Goal: Browse casually: Explore the website without a specific task or goal

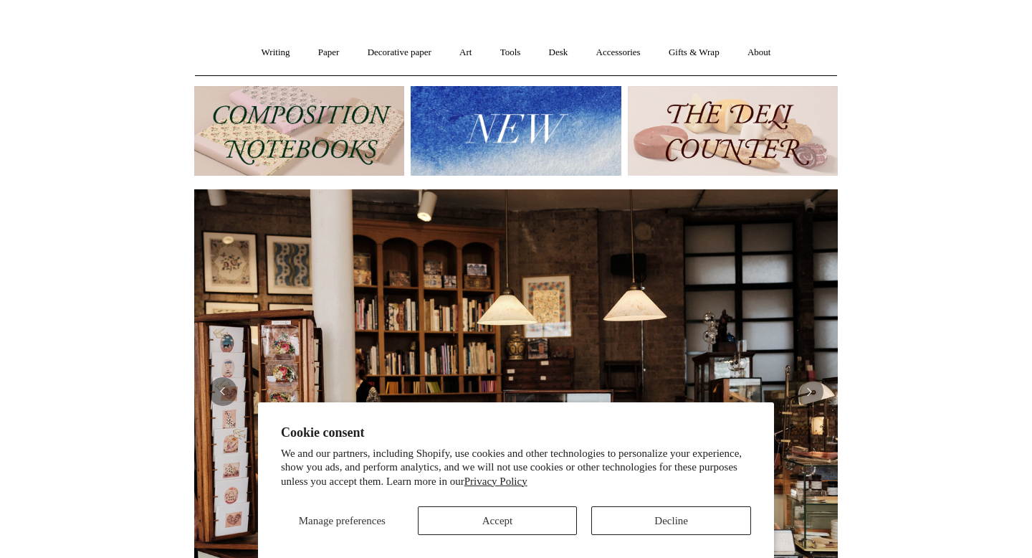
scroll to position [98, 0]
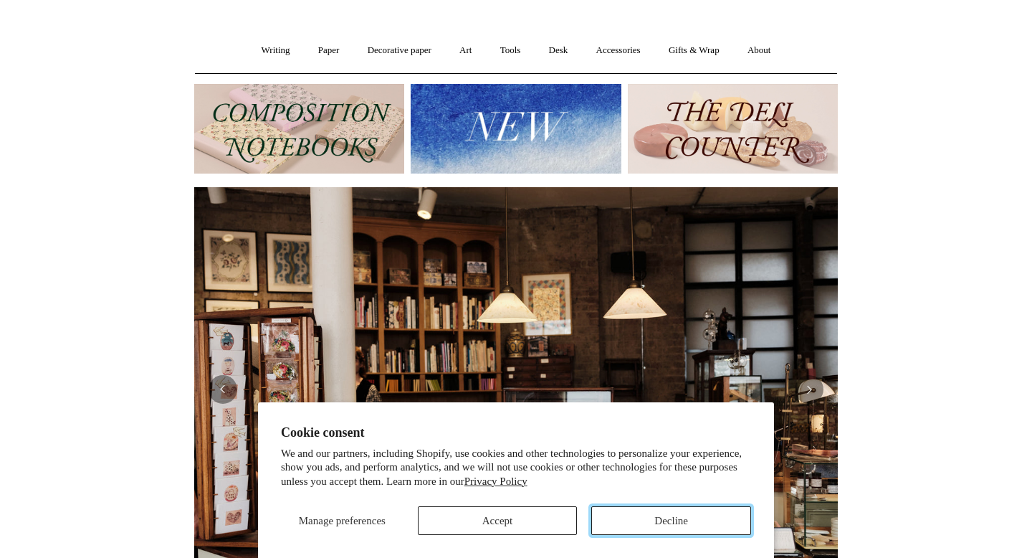
click at [680, 523] on button "Decline" at bounding box center [671, 520] width 160 height 29
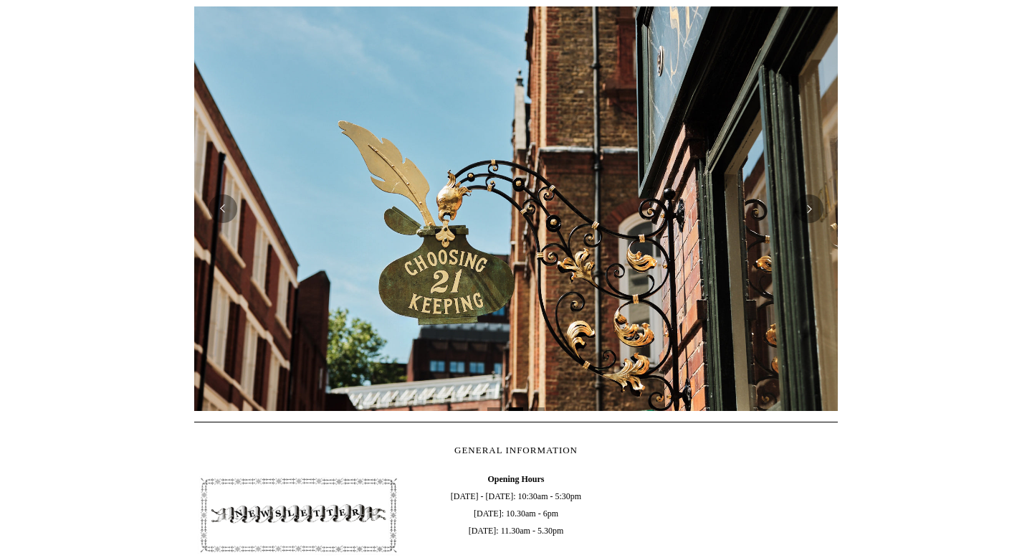
scroll to position [0, 0]
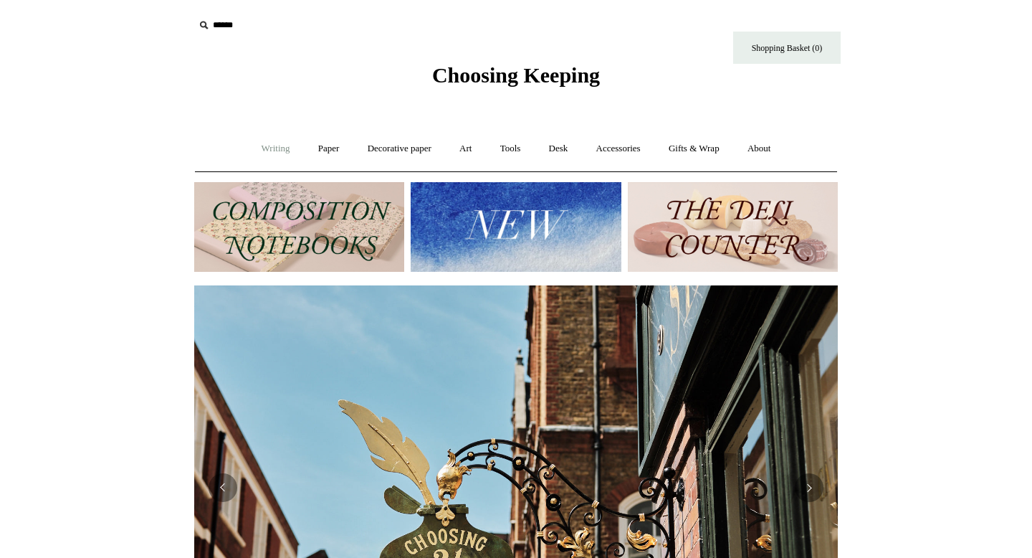
click at [277, 146] on link "Writing +" at bounding box center [276, 149] width 54 height 38
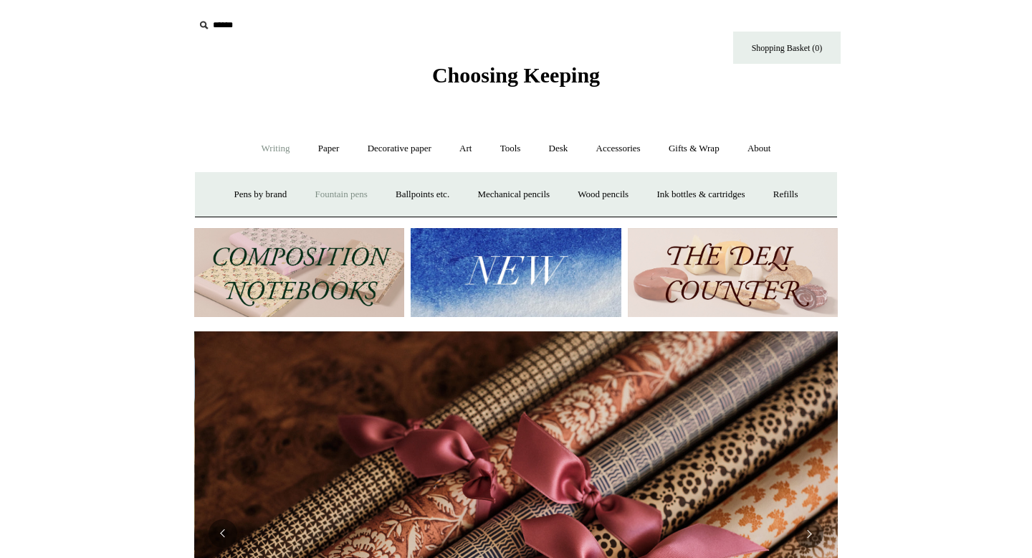
scroll to position [0, 1288]
click at [244, 198] on link "Pens by brand +" at bounding box center [261, 195] width 79 height 38
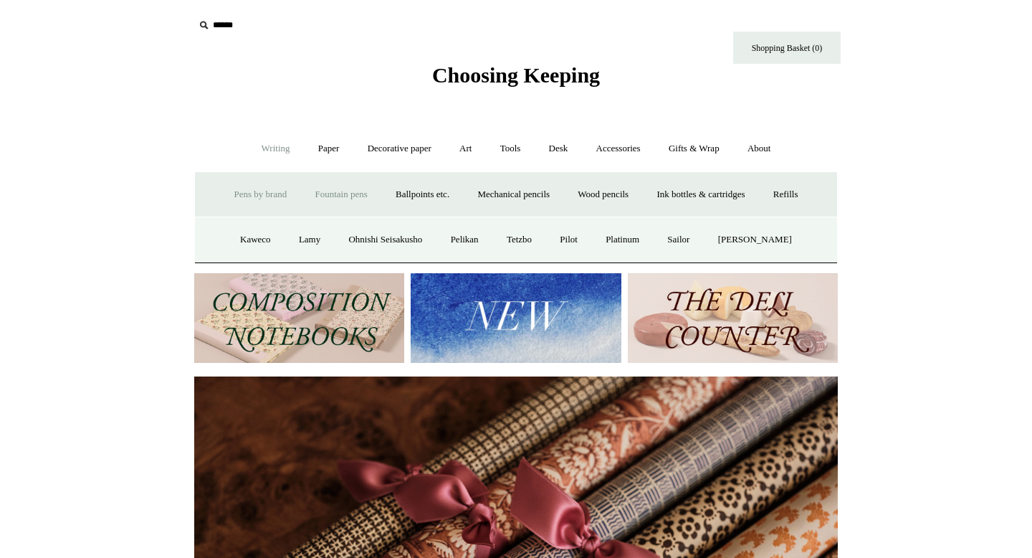
click at [328, 191] on link "Fountain pens +" at bounding box center [341, 195] width 78 height 38
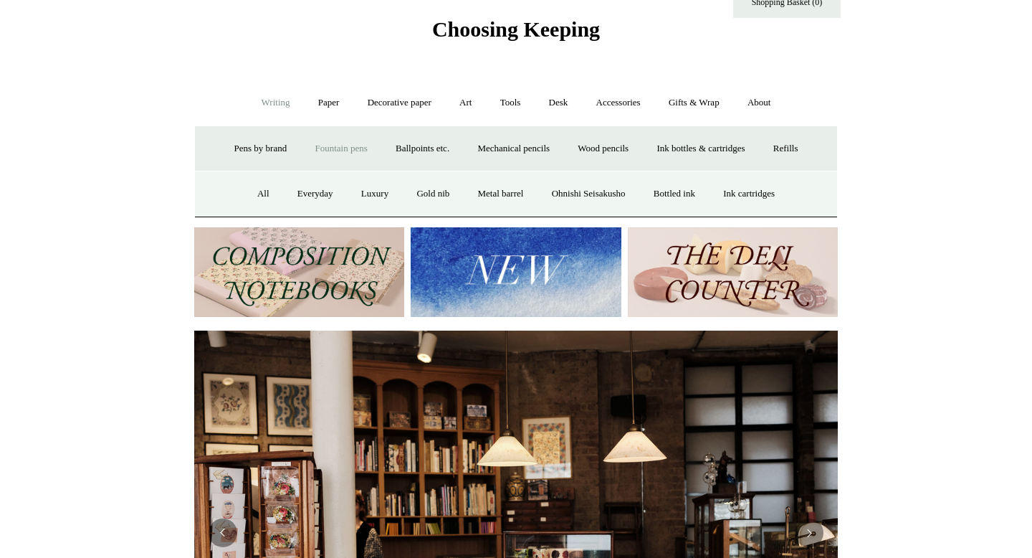
scroll to position [0, 0]
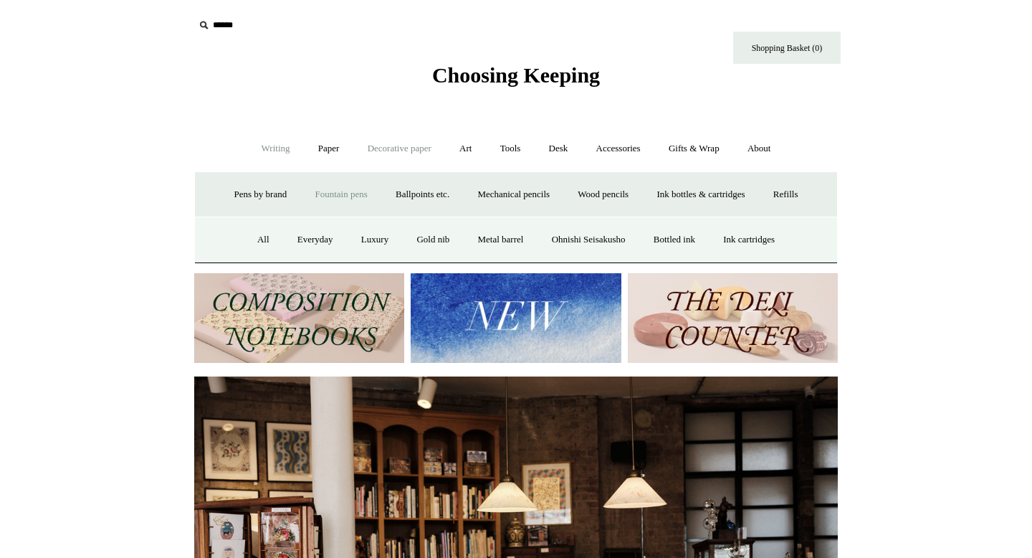
click at [384, 153] on link "Decorative paper +" at bounding box center [400, 149] width 90 height 38
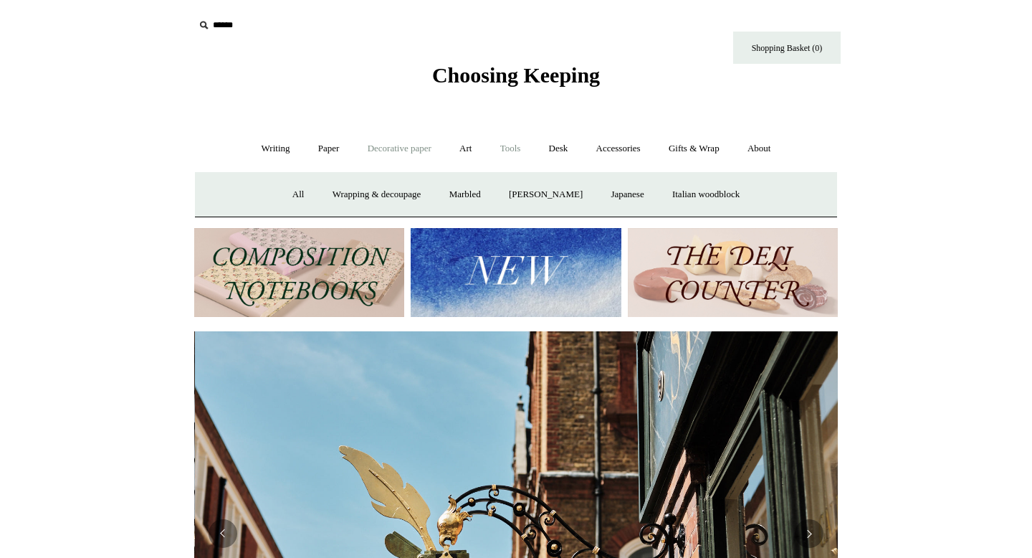
scroll to position [0, 644]
click at [515, 154] on link "Tools +" at bounding box center [511, 149] width 47 height 38
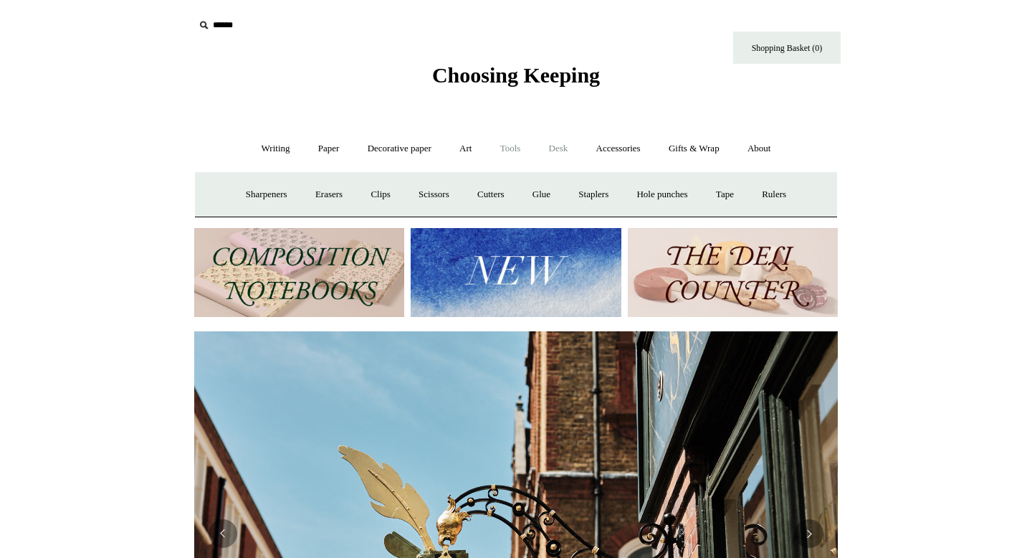
click at [566, 143] on link "Desk +" at bounding box center [558, 149] width 45 height 38
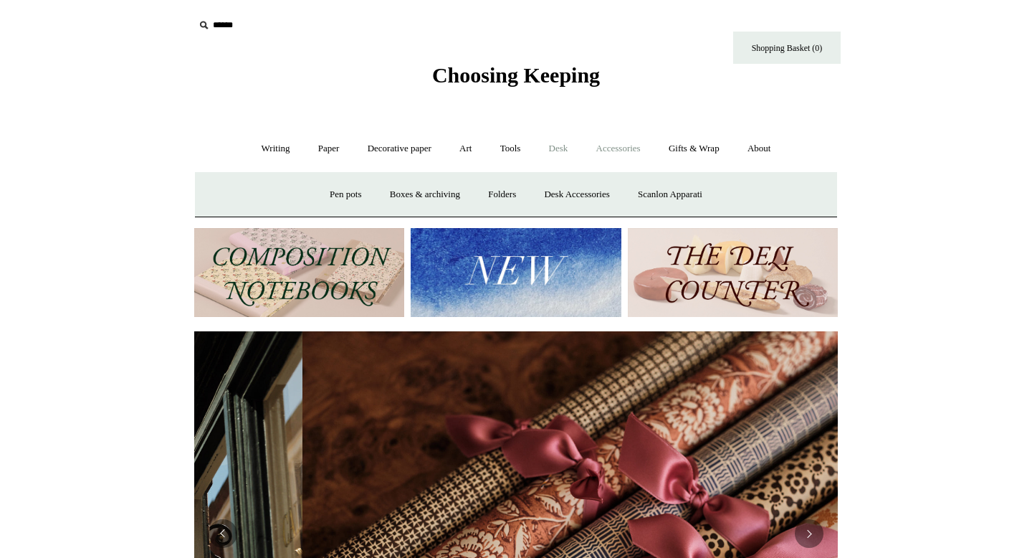
click at [637, 149] on link "Accessories +" at bounding box center [619, 149] width 70 height 38
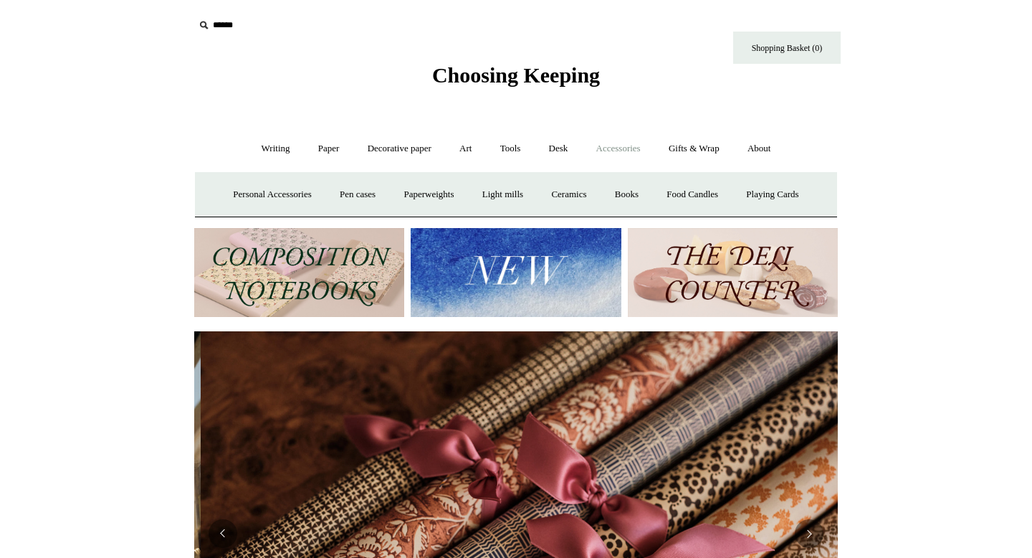
scroll to position [0, 1288]
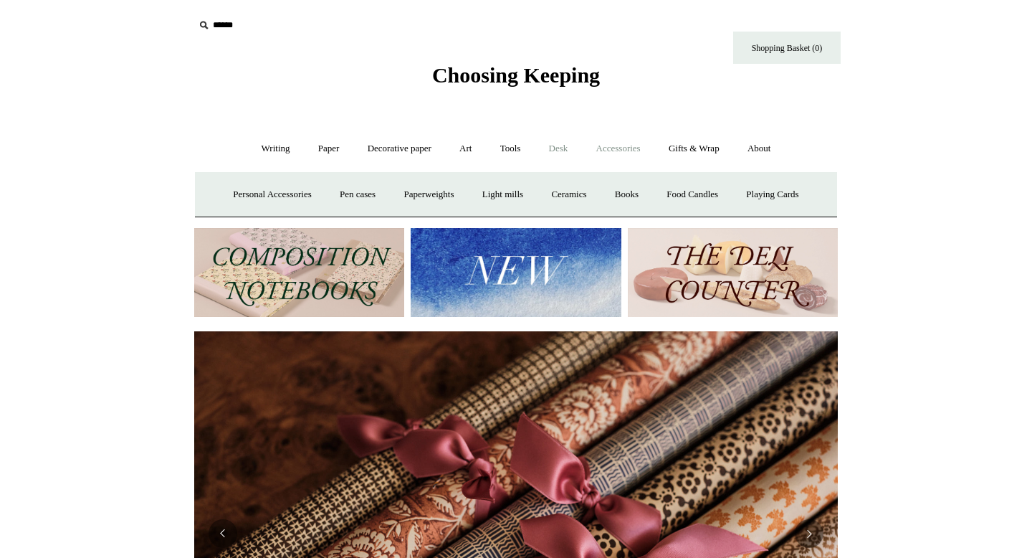
click at [558, 151] on link "Desk +" at bounding box center [558, 149] width 45 height 38
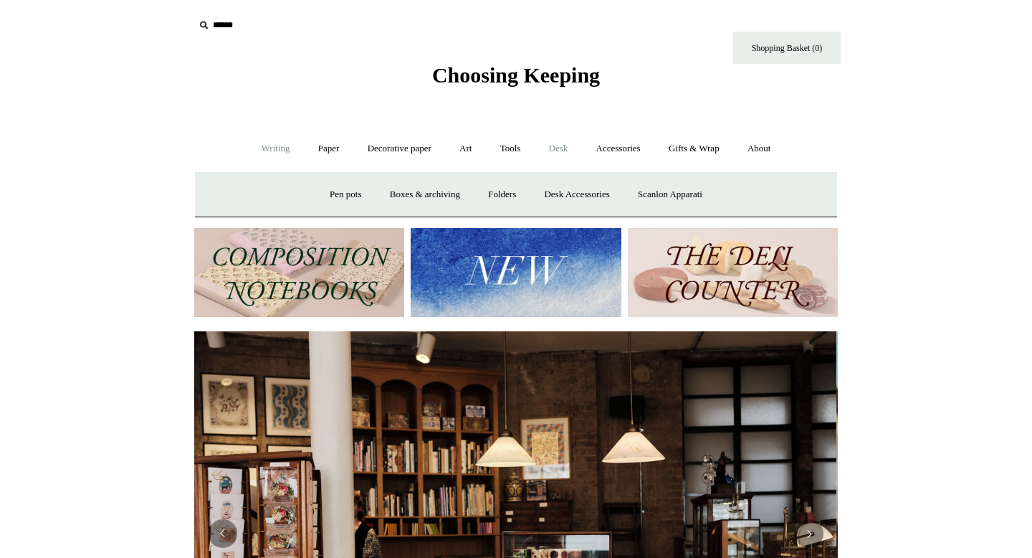
scroll to position [0, 0]
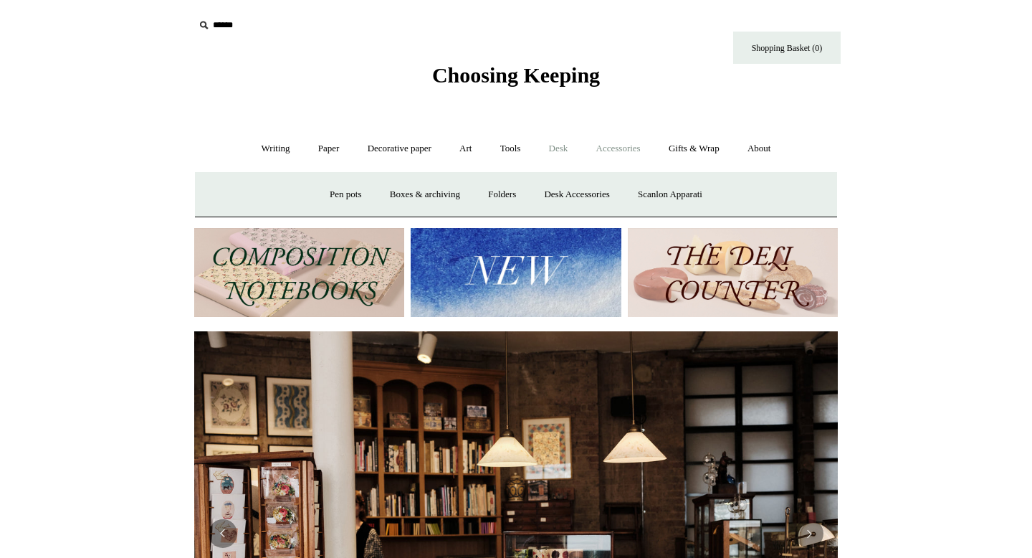
click at [626, 145] on link "Accessories +" at bounding box center [619, 149] width 70 height 38
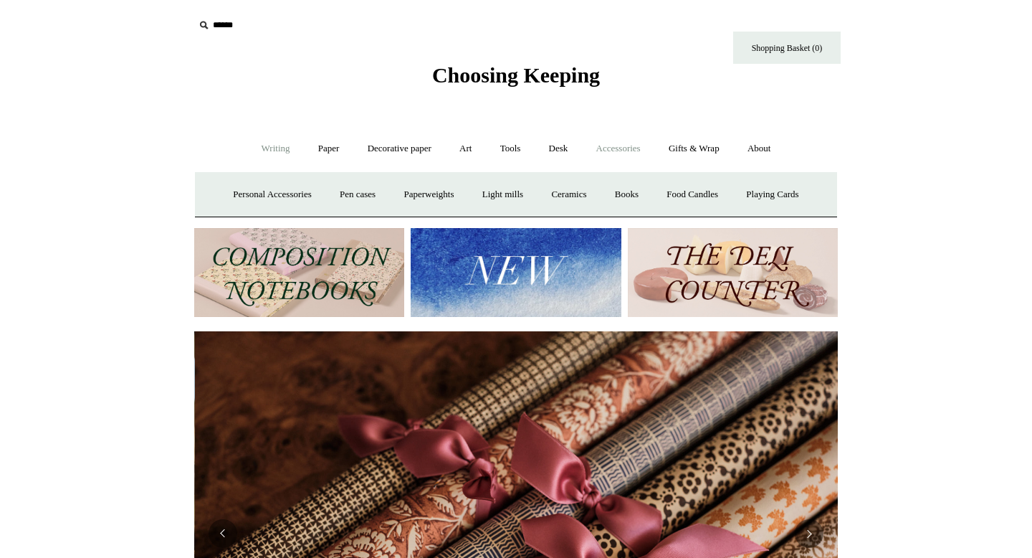
scroll to position [0, 1288]
click at [705, 146] on link "Gifts & Wrap +" at bounding box center [694, 149] width 77 height 38
click at [629, 145] on link "Accessories +" at bounding box center [619, 149] width 70 height 38
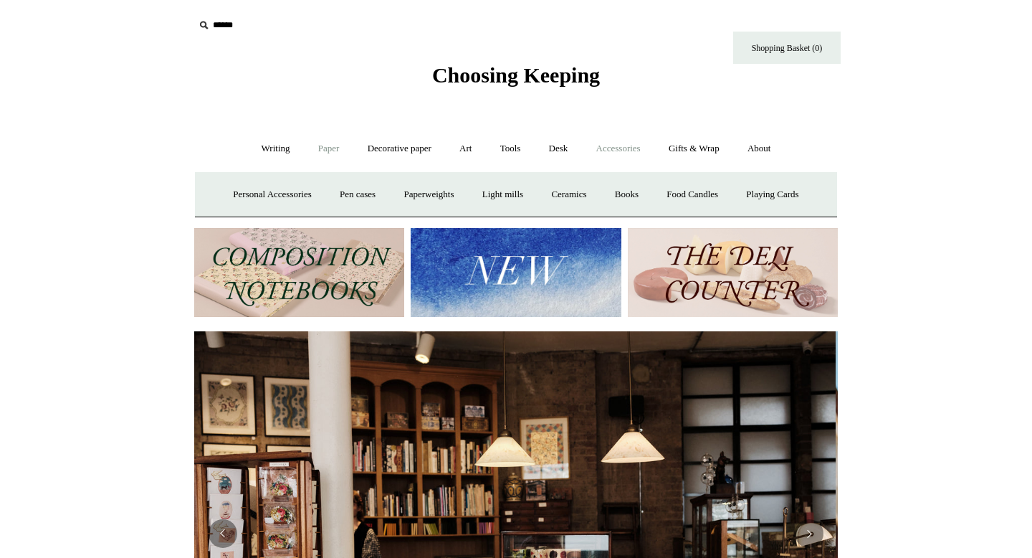
scroll to position [0, 0]
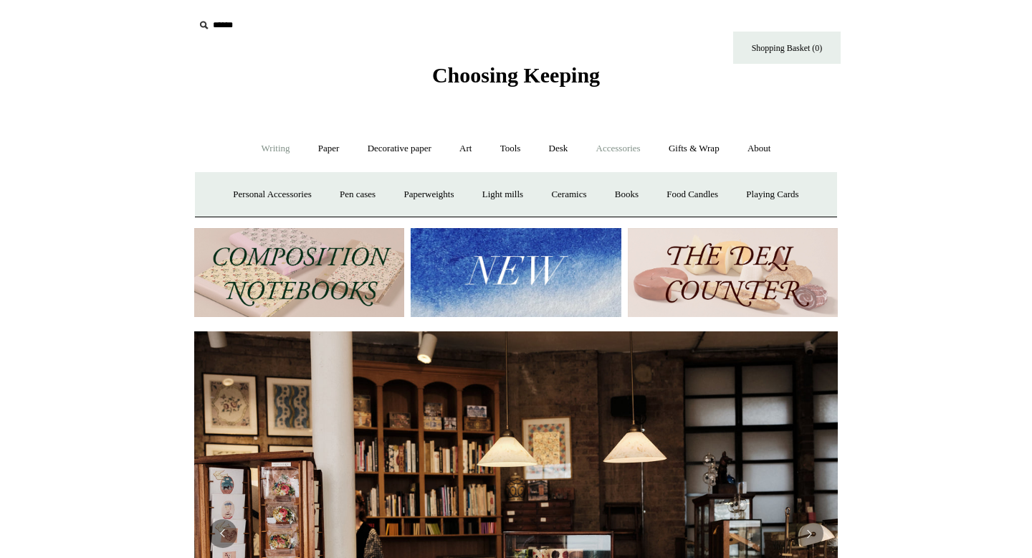
click at [268, 146] on link "Writing +" at bounding box center [276, 149] width 54 height 38
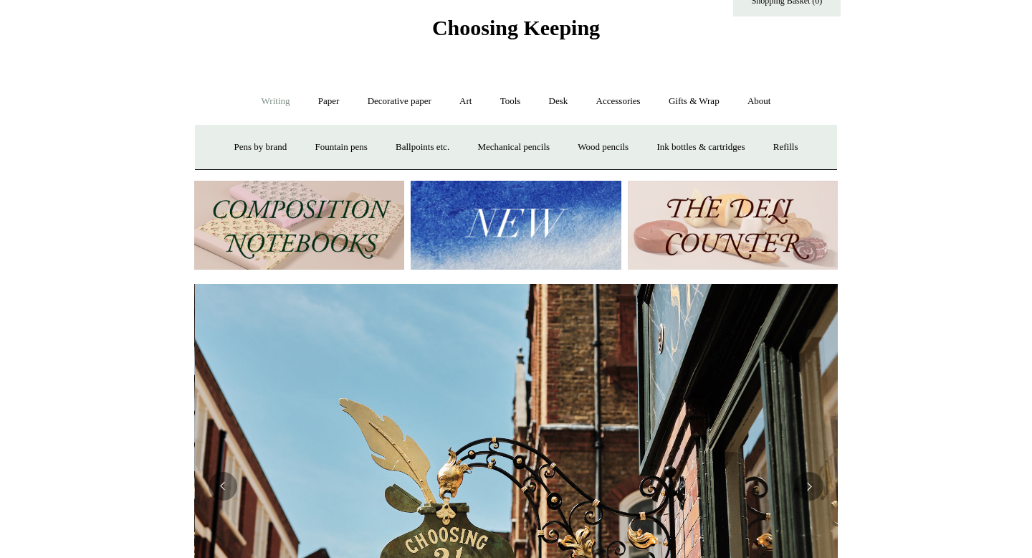
scroll to position [0, 644]
click at [499, 224] on img at bounding box center [516, 226] width 210 height 90
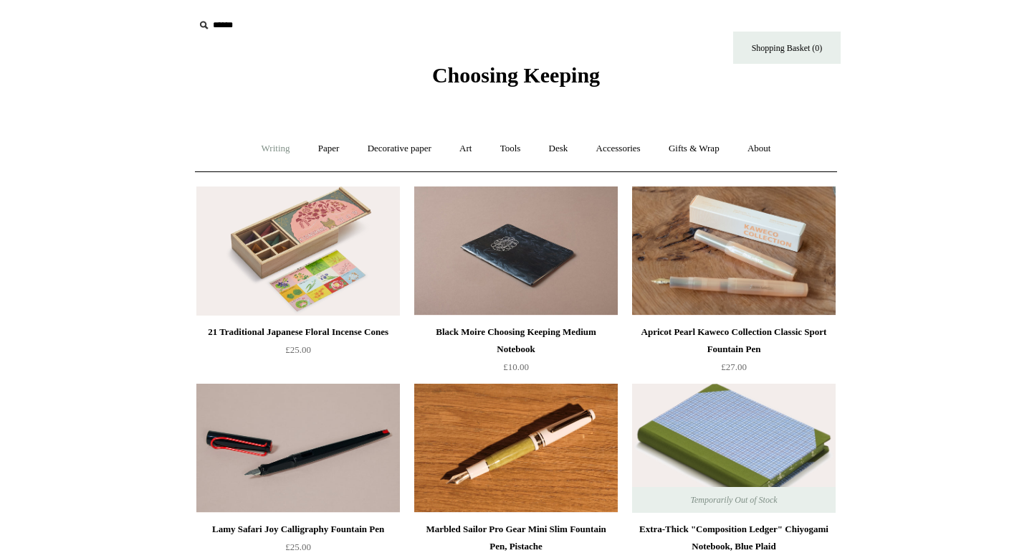
click at [263, 153] on link "Writing +" at bounding box center [276, 149] width 54 height 38
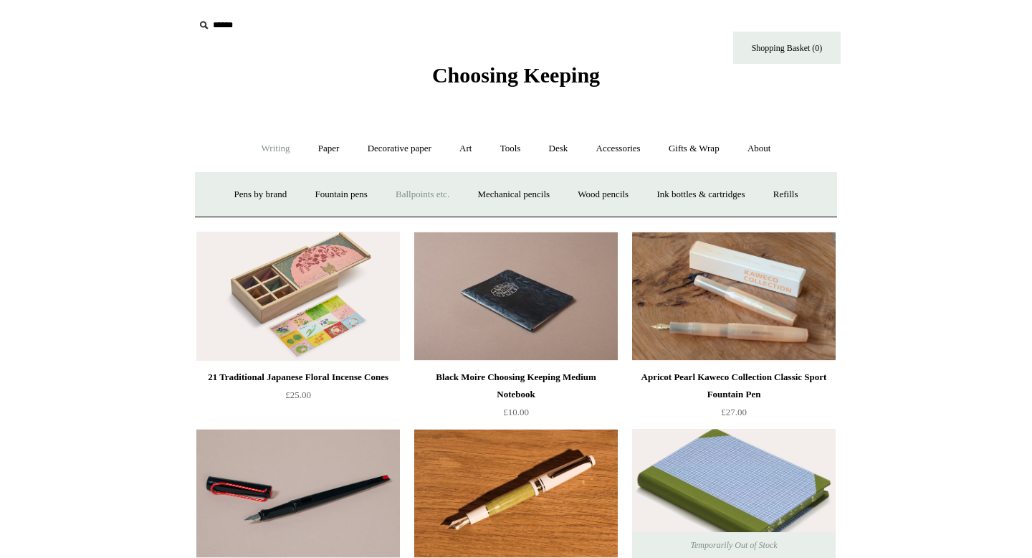
click at [426, 195] on link "Ballpoints etc. +" at bounding box center [423, 195] width 80 height 38
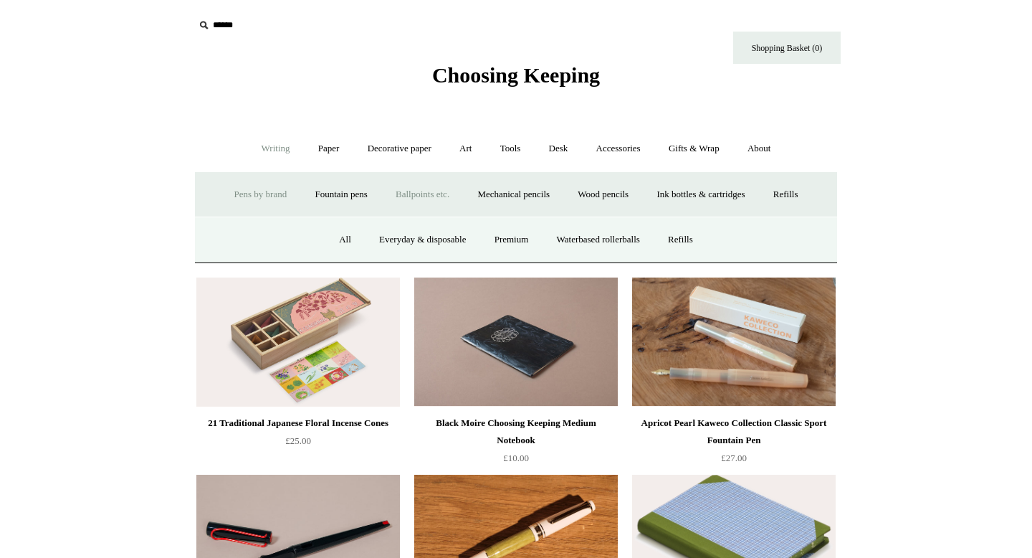
click at [250, 194] on link "Pens by brand +" at bounding box center [261, 195] width 79 height 38
click at [313, 191] on link "Fountain pens +" at bounding box center [341, 195] width 78 height 38
click at [292, 244] on link "Everyday" at bounding box center [316, 240] width 62 height 38
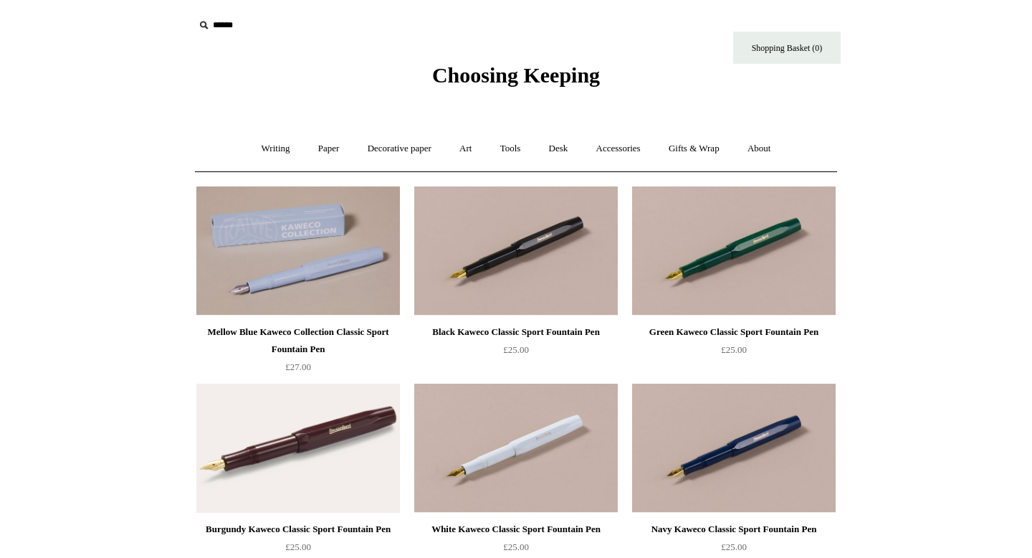
click at [495, 75] on span "Choosing Keeping" at bounding box center [516, 75] width 168 height 24
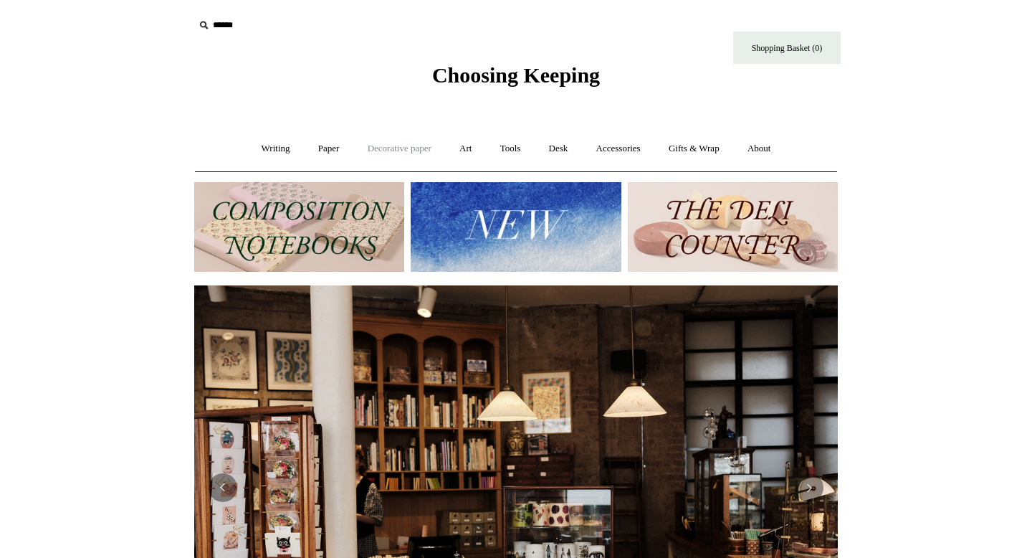
click at [376, 152] on link "Decorative paper +" at bounding box center [400, 149] width 90 height 38
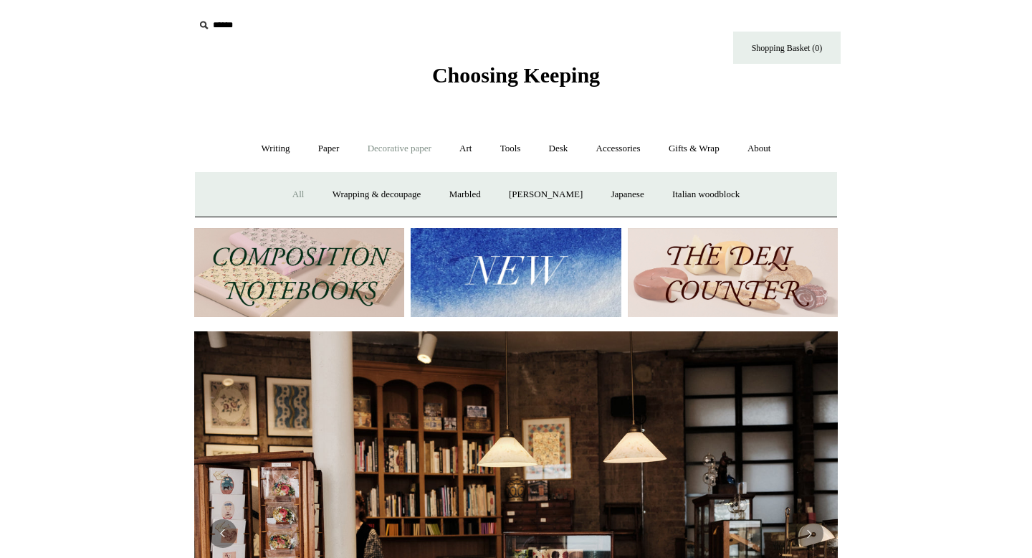
click at [286, 199] on link "All" at bounding box center [299, 195] width 38 height 38
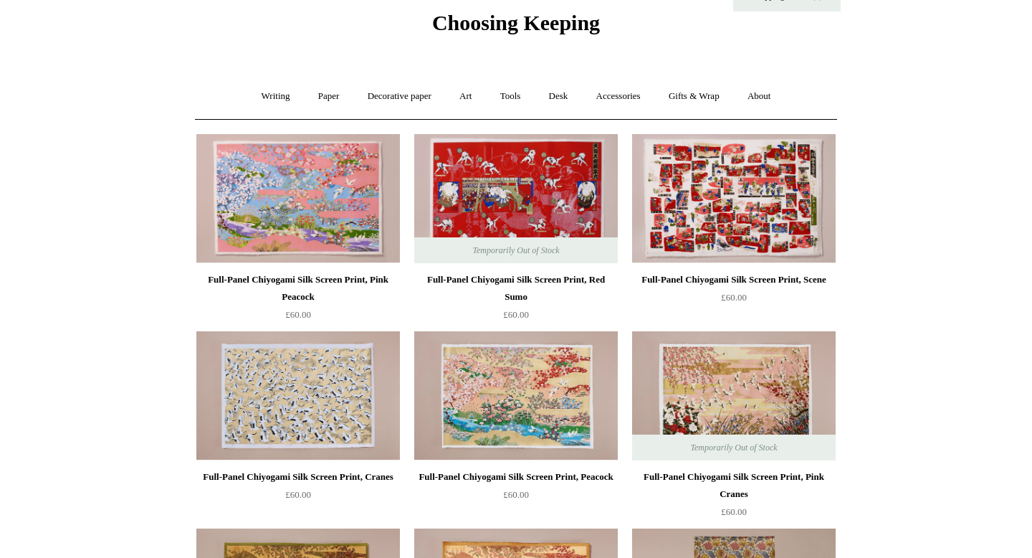
scroll to position [12, 0]
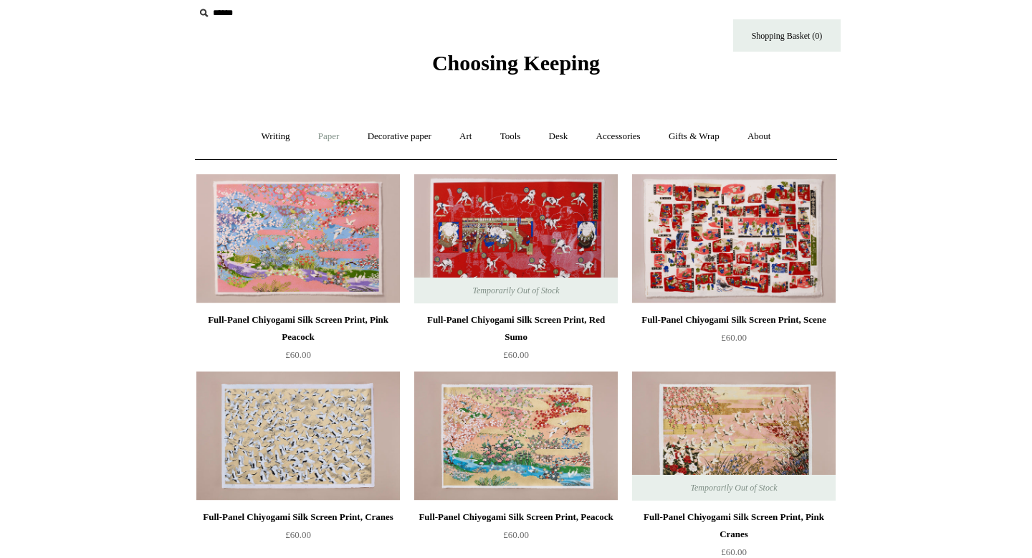
click at [317, 136] on link "Paper +" at bounding box center [328, 137] width 47 height 38
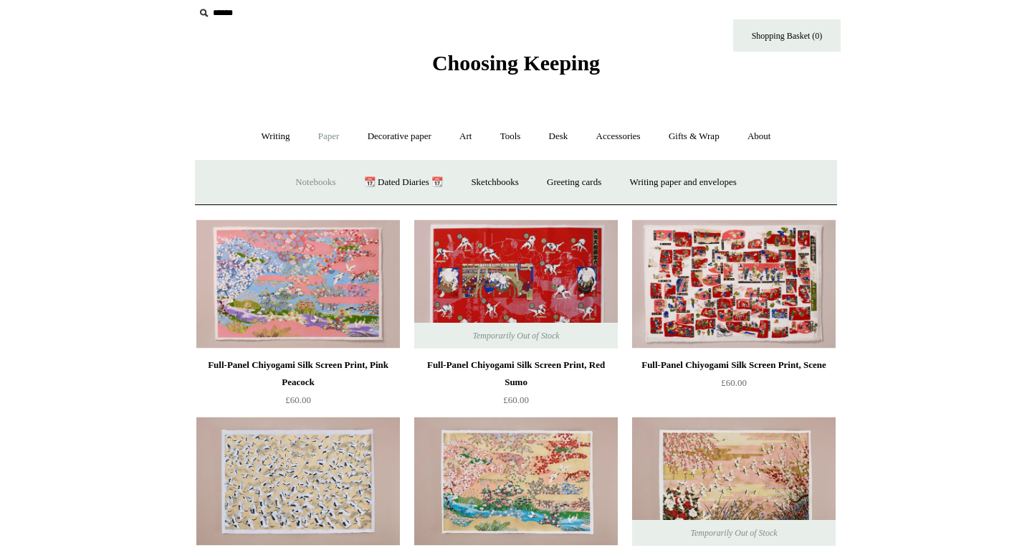
click at [316, 184] on link "Notebooks +" at bounding box center [315, 182] width 66 height 38
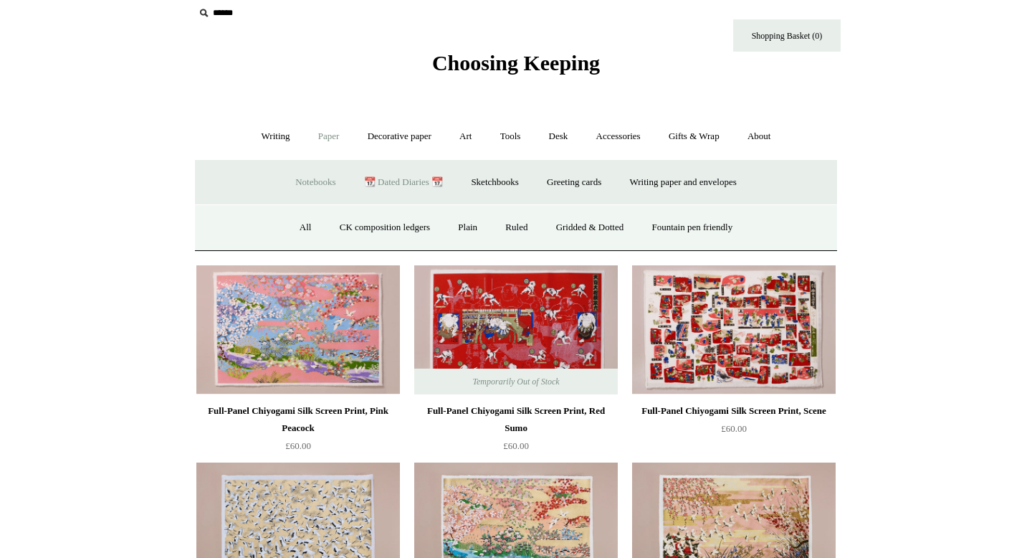
click at [412, 186] on link "📆 Dated Diaries 📆" at bounding box center [403, 182] width 105 height 38
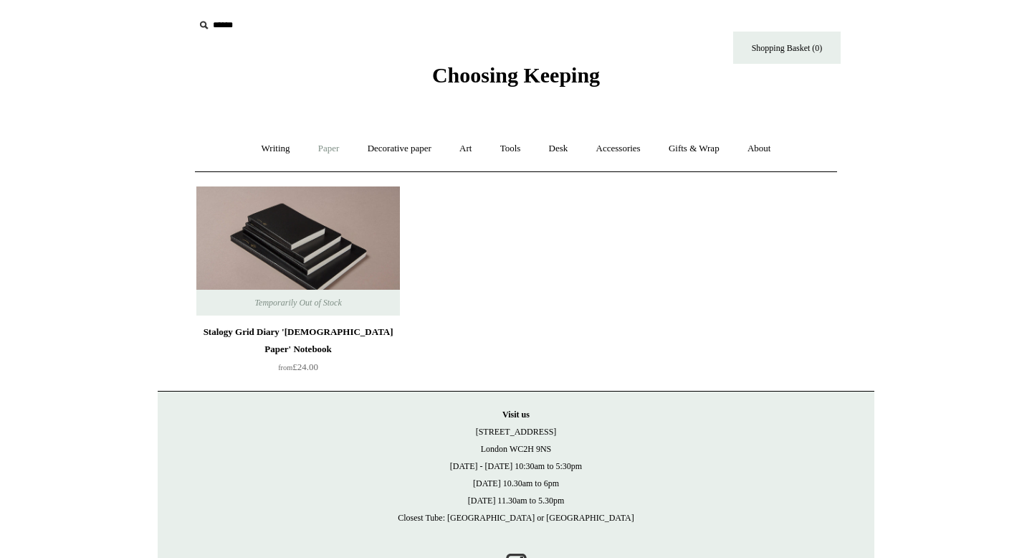
click at [322, 153] on link "Paper +" at bounding box center [328, 149] width 47 height 38
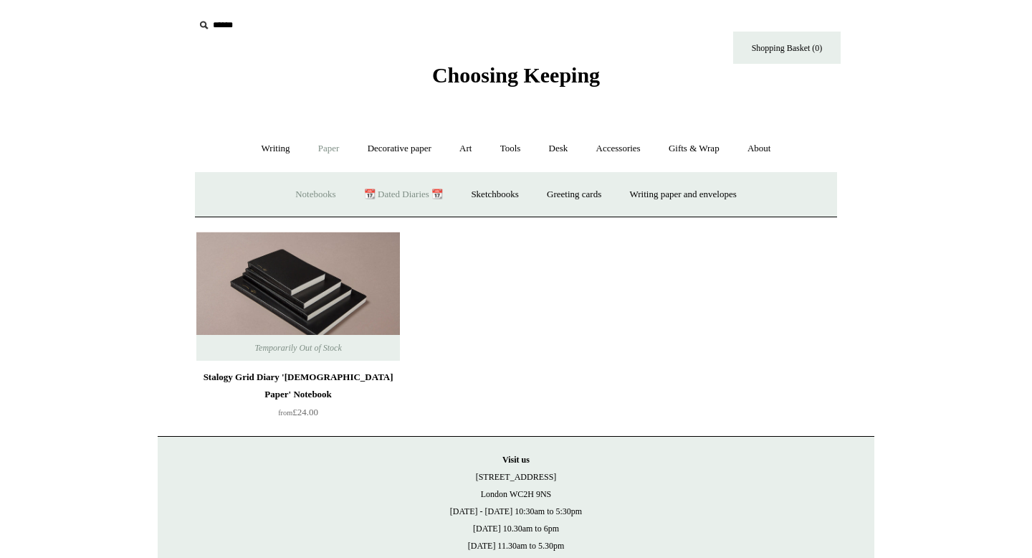
click at [315, 194] on link "Notebooks +" at bounding box center [315, 195] width 66 height 38
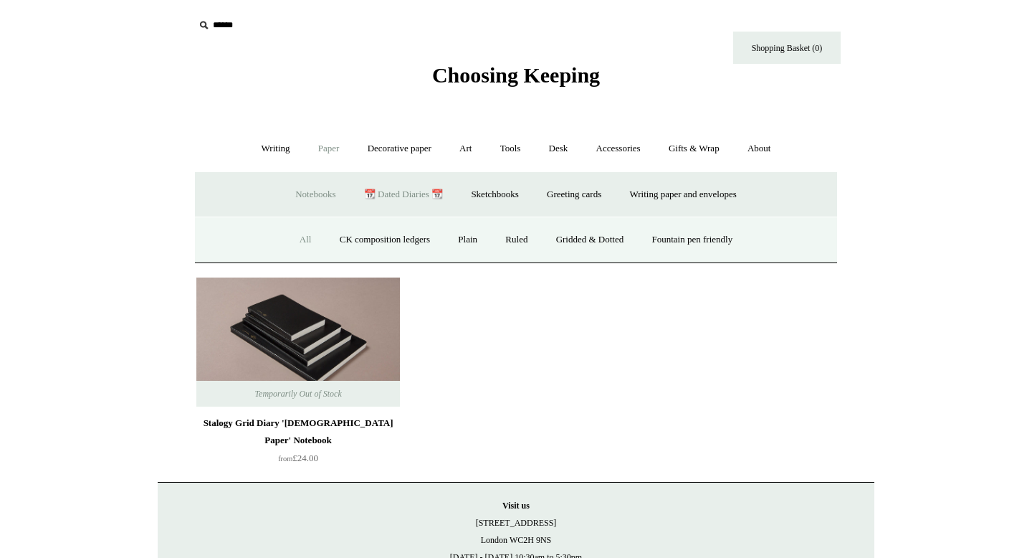
click at [293, 240] on link "All" at bounding box center [306, 240] width 38 height 38
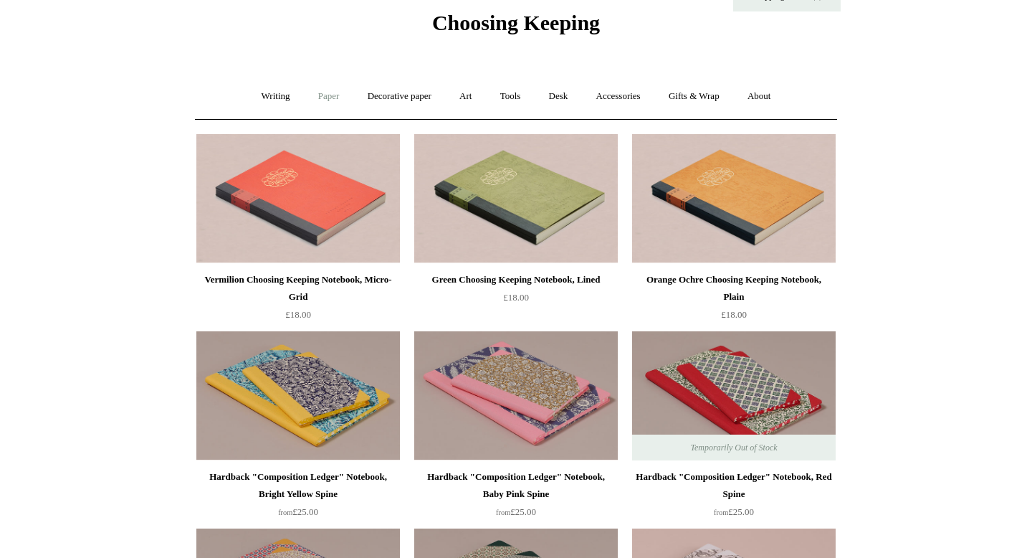
scroll to position [5, 0]
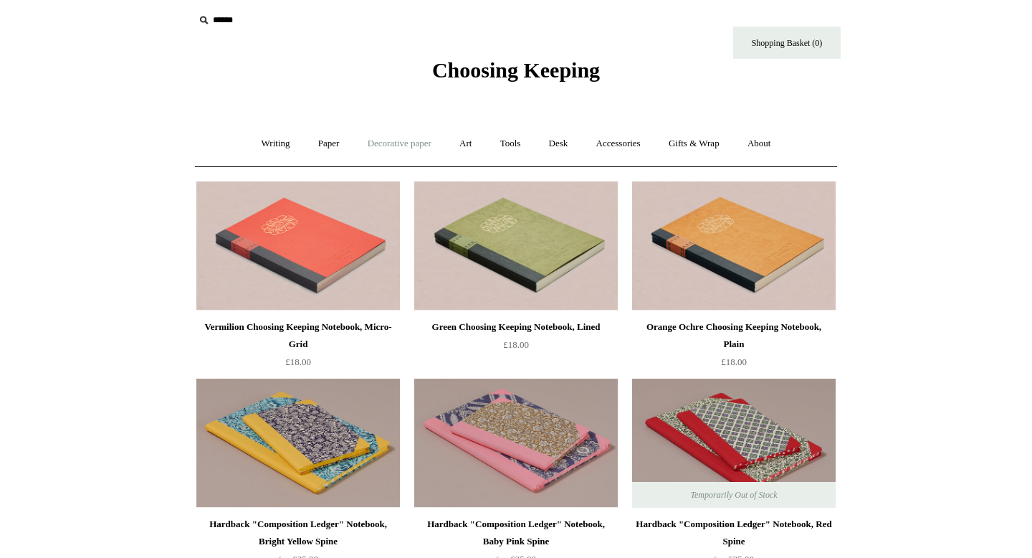
click at [385, 146] on link "Decorative paper +" at bounding box center [400, 144] width 90 height 38
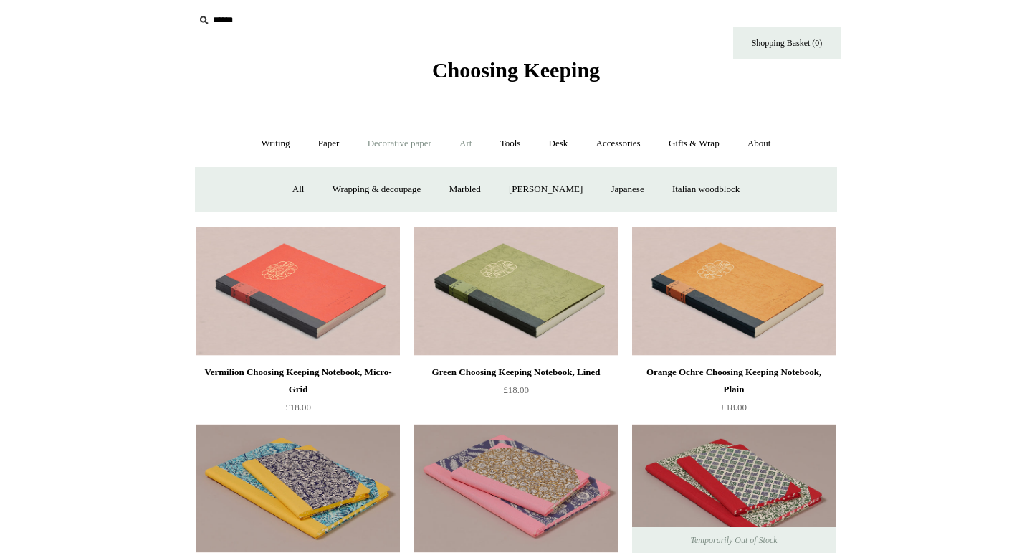
click at [477, 148] on link "Art +" at bounding box center [466, 144] width 38 height 38
click at [293, 191] on link "Watercolour & Paint" at bounding box center [254, 190] width 103 height 38
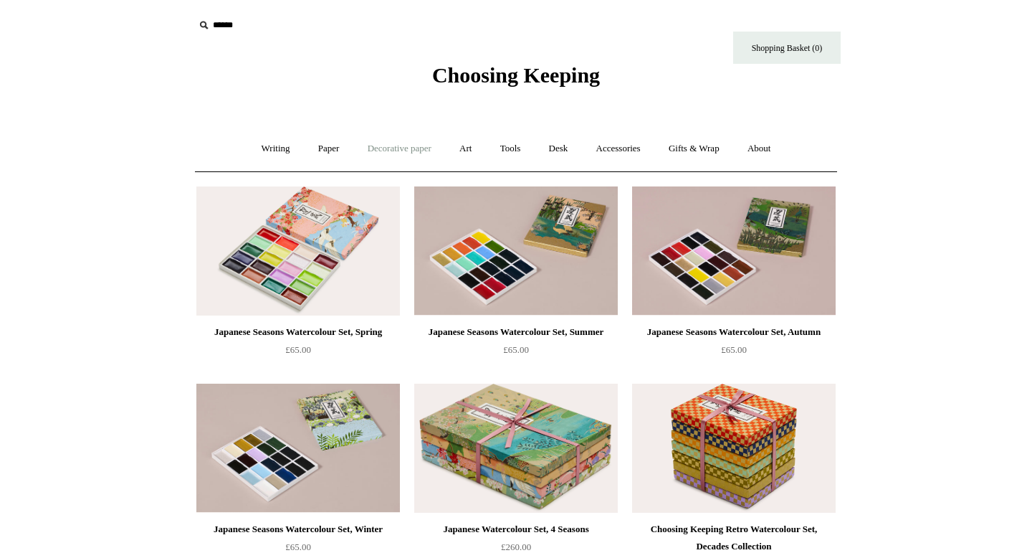
click at [393, 146] on link "Decorative paper +" at bounding box center [400, 149] width 90 height 38
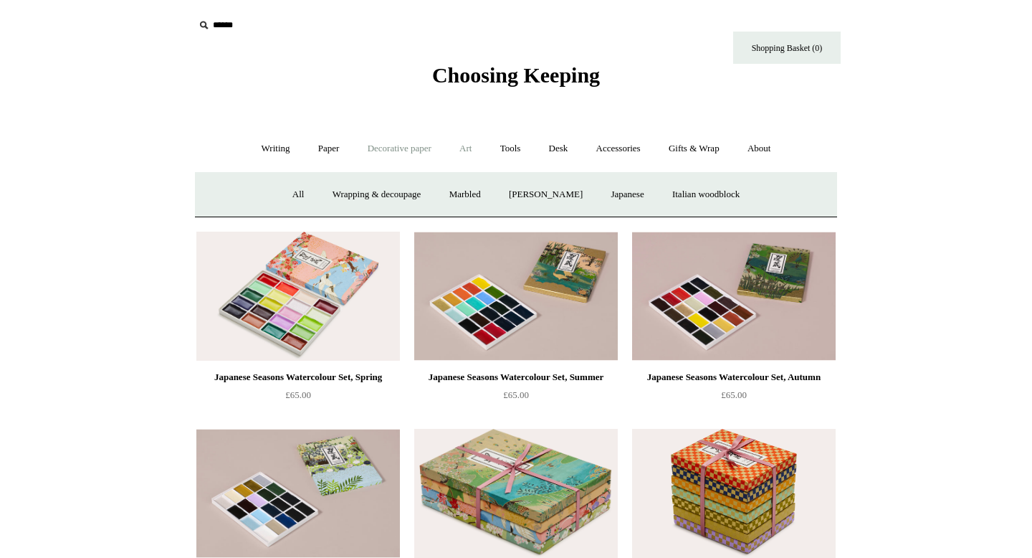
click at [468, 149] on link "Art +" at bounding box center [466, 149] width 38 height 38
click at [514, 151] on link "Tools +" at bounding box center [511, 149] width 47 height 38
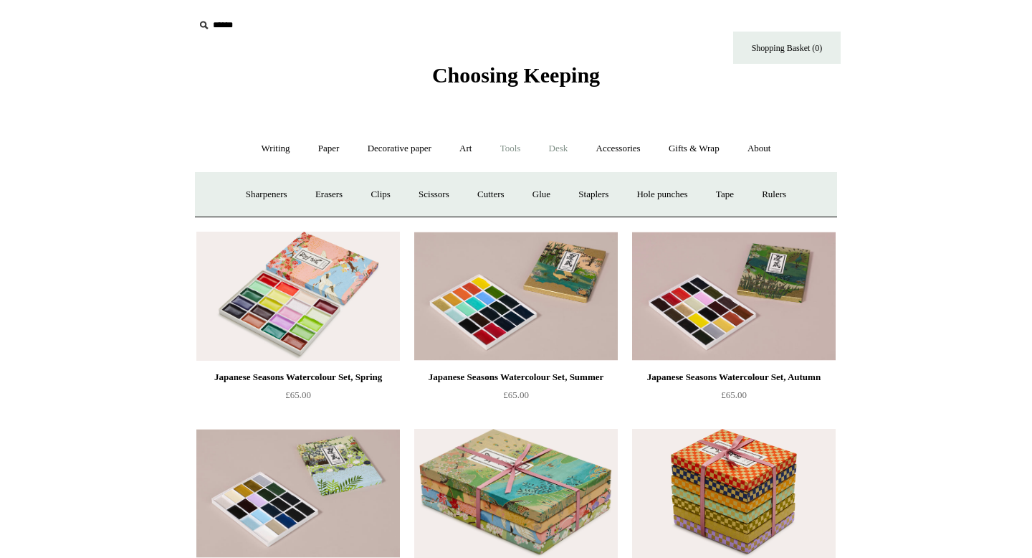
click at [566, 144] on link "Desk +" at bounding box center [558, 149] width 45 height 38
click at [419, 199] on link "Boxes & archiving" at bounding box center [425, 195] width 96 height 38
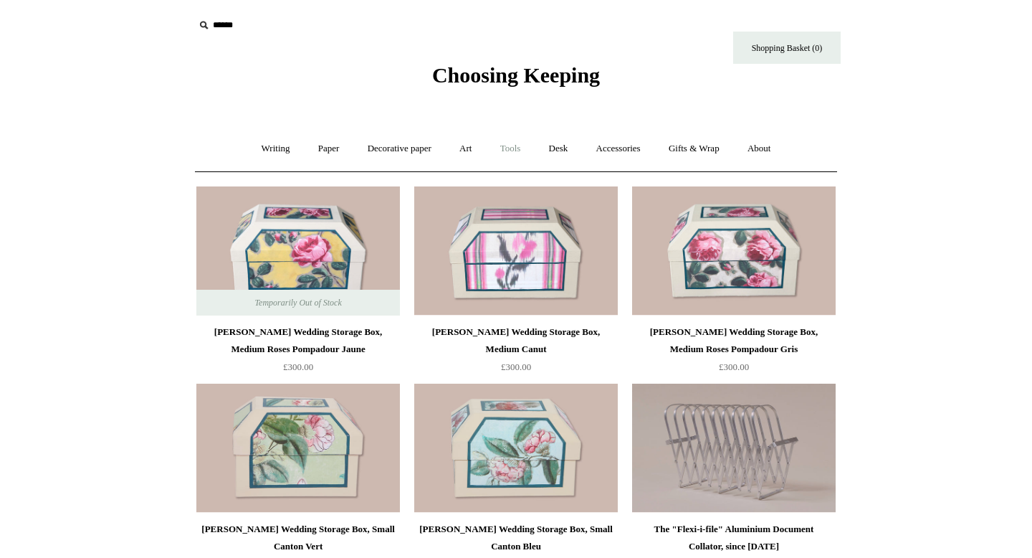
click at [510, 151] on link "Tools +" at bounding box center [511, 149] width 47 height 38
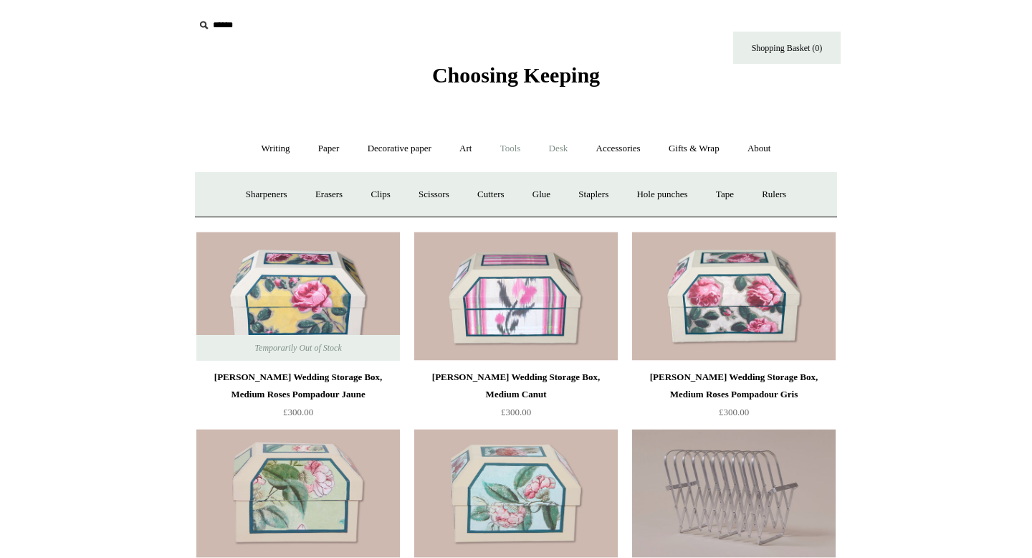
click at [552, 149] on link "Desk +" at bounding box center [558, 149] width 45 height 38
click at [581, 193] on link "Desk Accessories" at bounding box center [576, 195] width 91 height 38
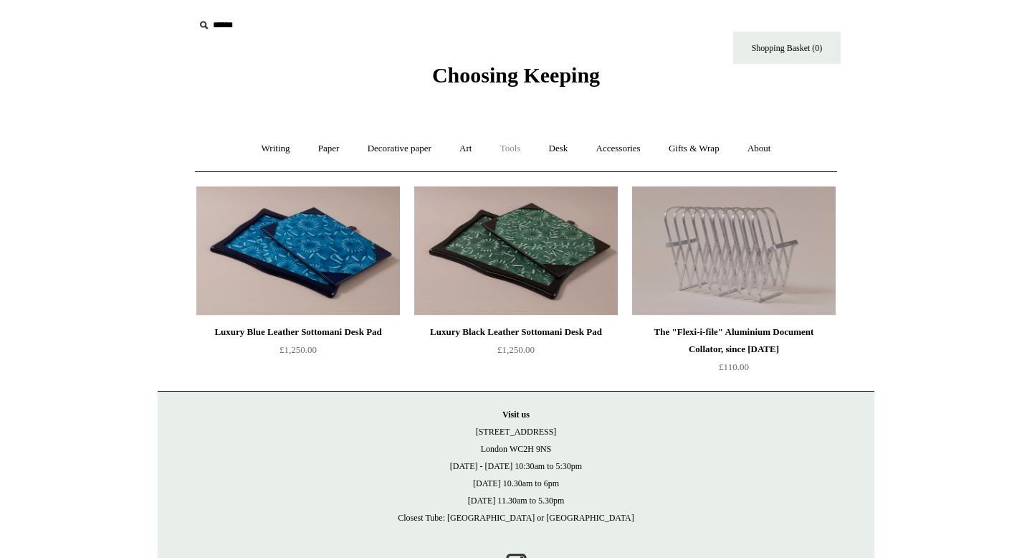
click at [531, 147] on link "Tools +" at bounding box center [511, 149] width 47 height 38
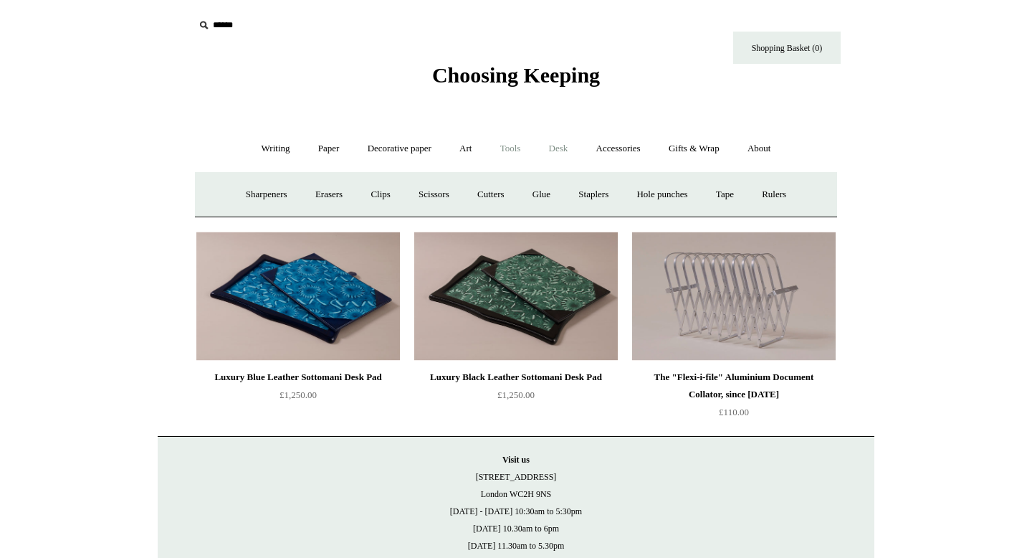
click at [563, 152] on link "Desk +" at bounding box center [558, 149] width 45 height 38
click at [632, 154] on link "Accessories +" at bounding box center [619, 149] width 70 height 38
click at [268, 203] on link "Personal Accessories +" at bounding box center [272, 195] width 104 height 38
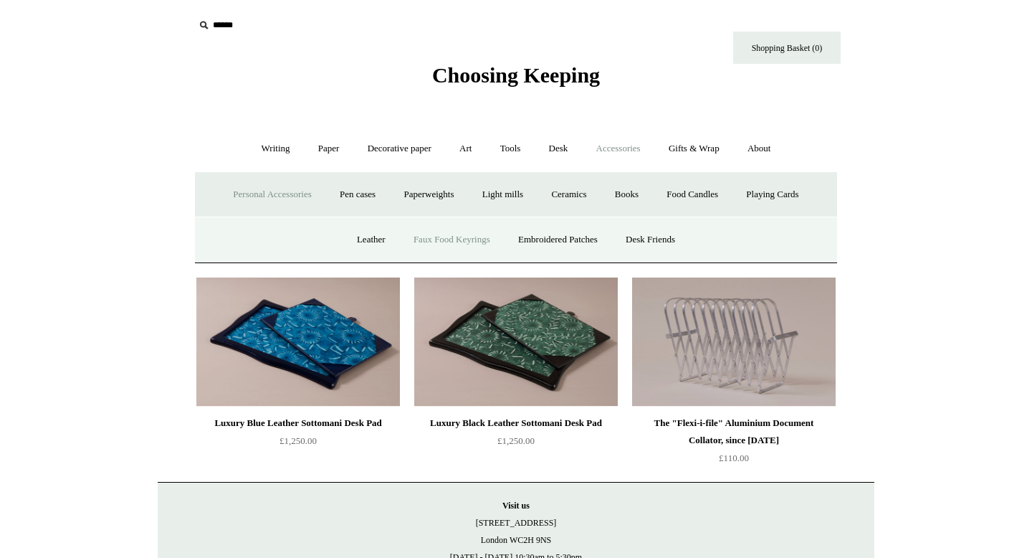
click at [439, 239] on link "Faux Food Keyrings" at bounding box center [452, 240] width 103 height 38
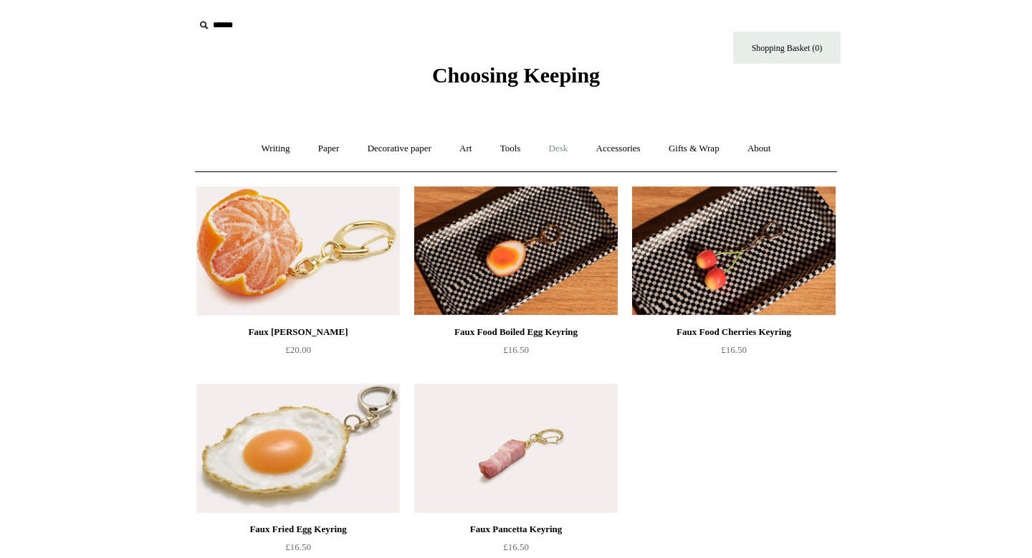
click at [559, 150] on link "Desk +" at bounding box center [558, 149] width 45 height 38
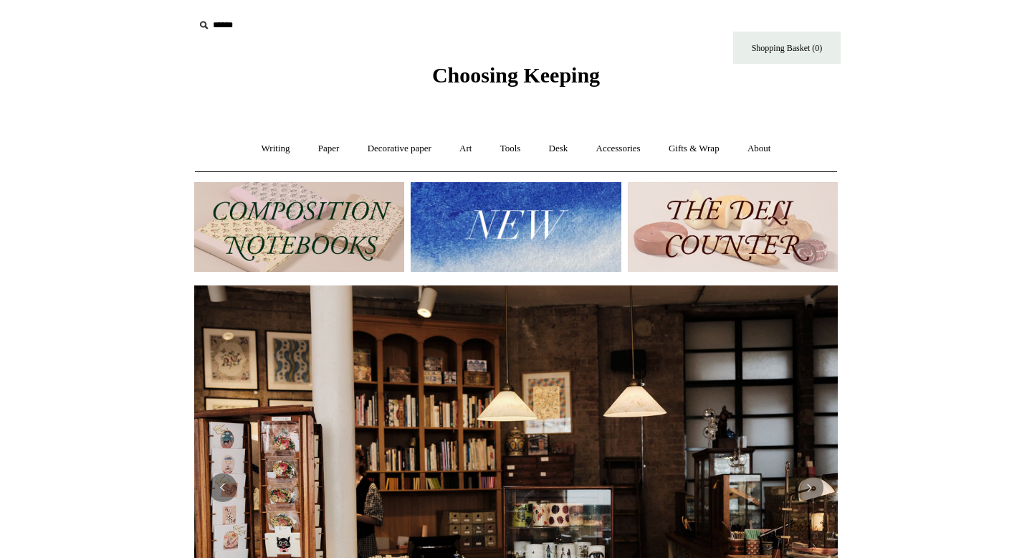
scroll to position [47, 0]
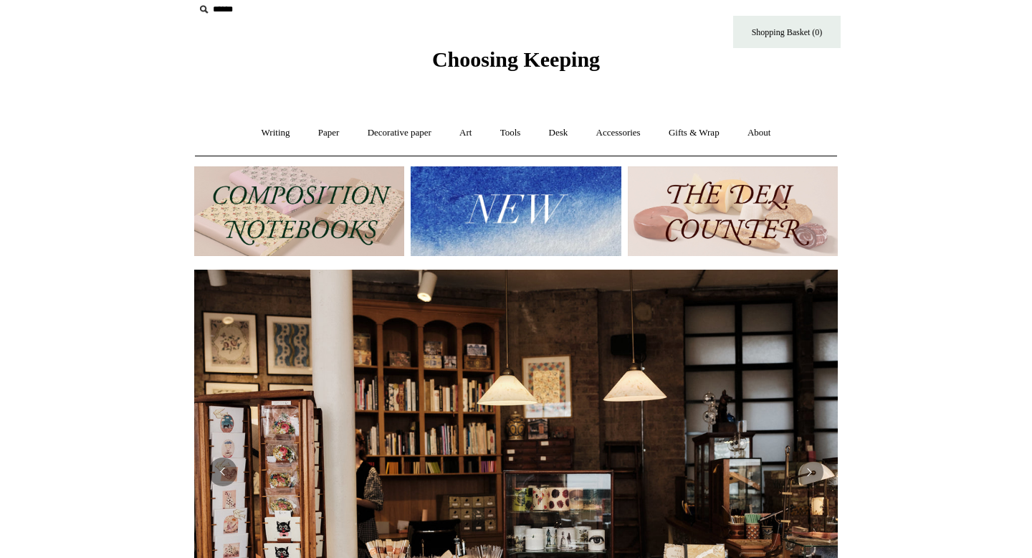
scroll to position [17, 0]
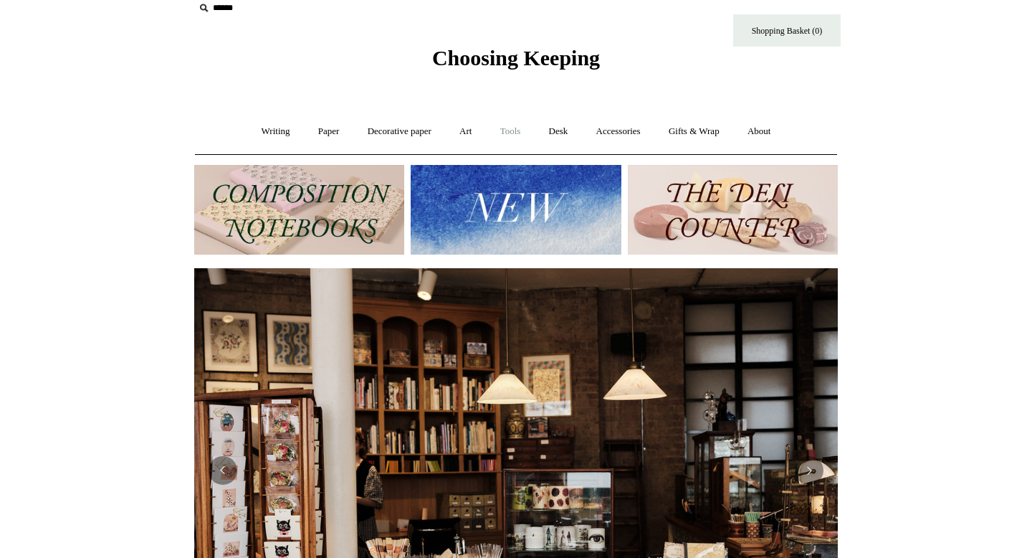
click at [499, 134] on link "Tools +" at bounding box center [511, 132] width 47 height 38
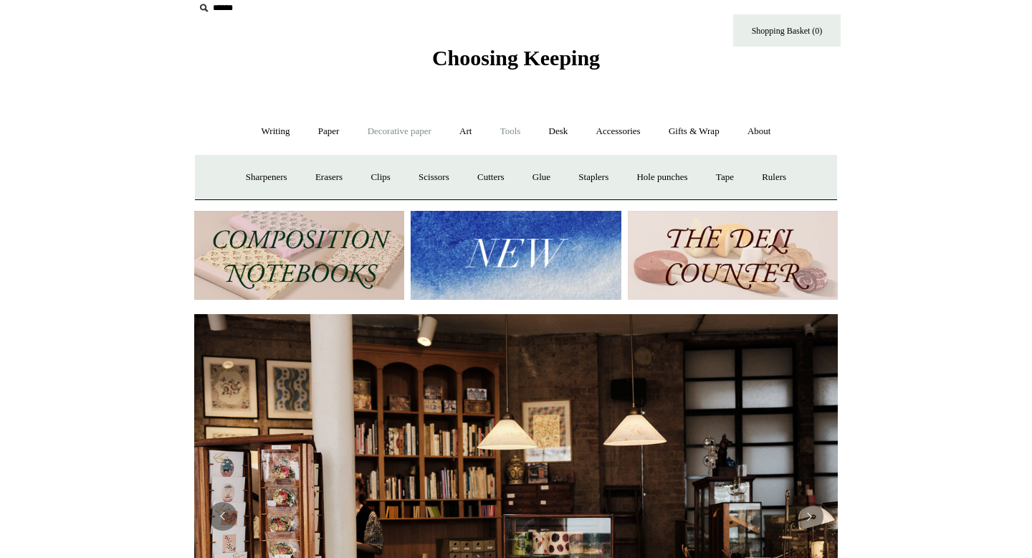
click at [399, 123] on link "Decorative paper +" at bounding box center [400, 132] width 90 height 38
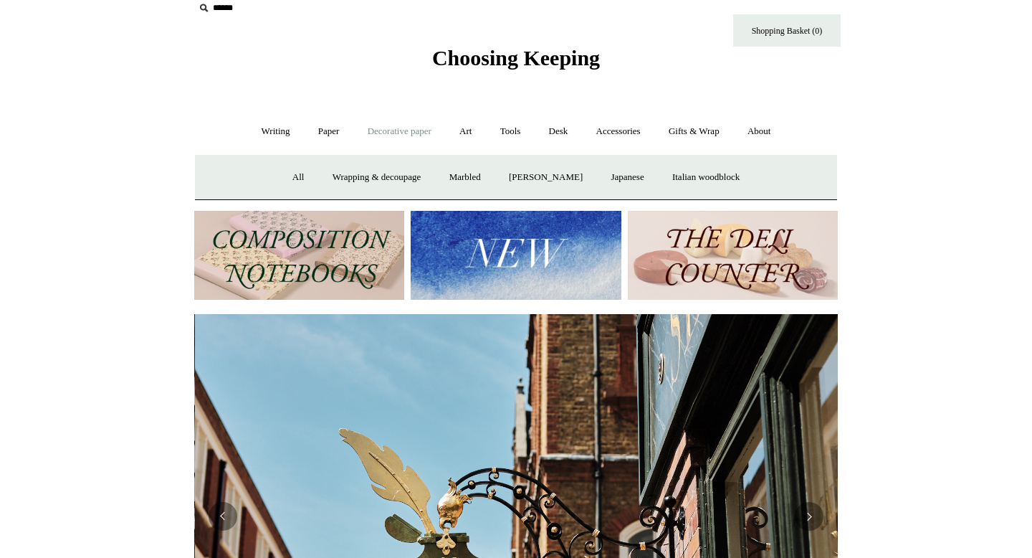
scroll to position [0, 644]
click at [455, 133] on link "Art +" at bounding box center [466, 132] width 38 height 38
click at [494, 173] on link "Pastels & charcoal" at bounding box center [454, 177] width 95 height 38
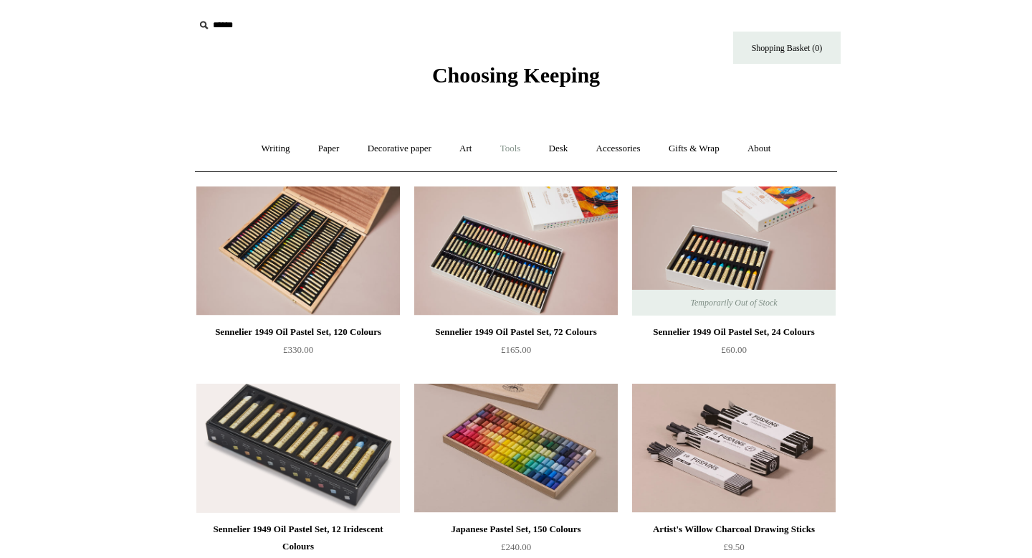
click at [512, 152] on link "Tools +" at bounding box center [511, 149] width 47 height 38
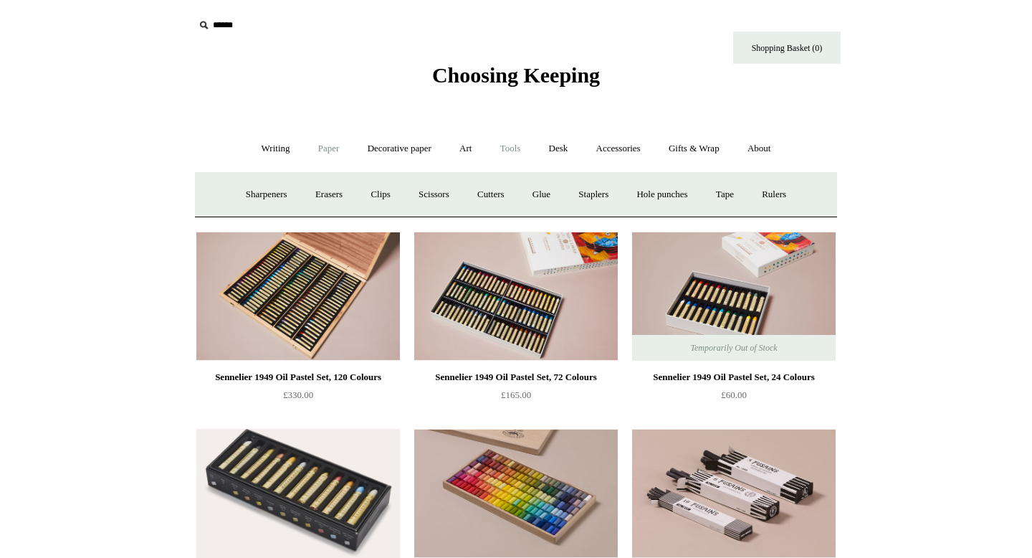
click at [328, 146] on link "Paper +" at bounding box center [328, 149] width 47 height 38
click at [514, 193] on link "Sketchbooks +" at bounding box center [494, 195] width 73 height 38
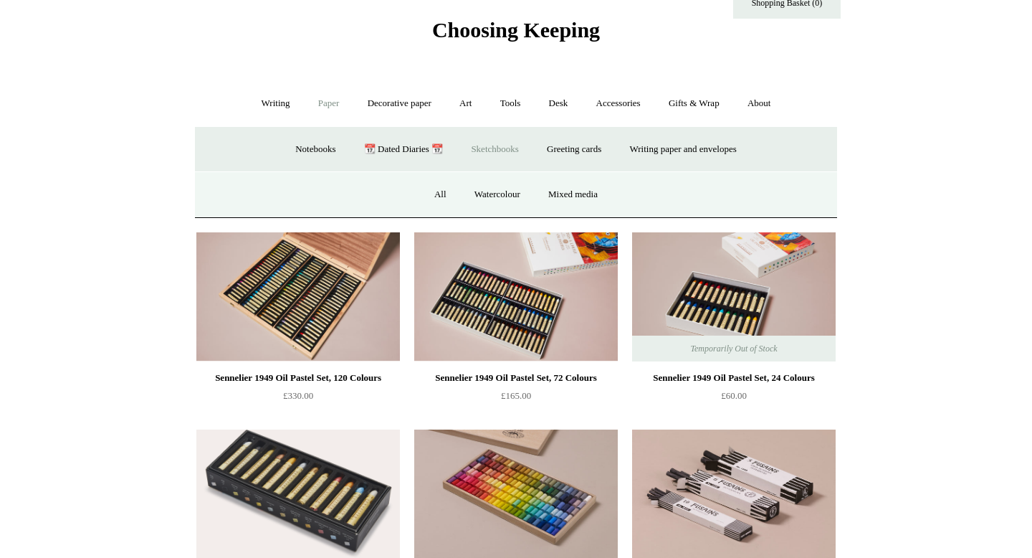
scroll to position [52, 0]
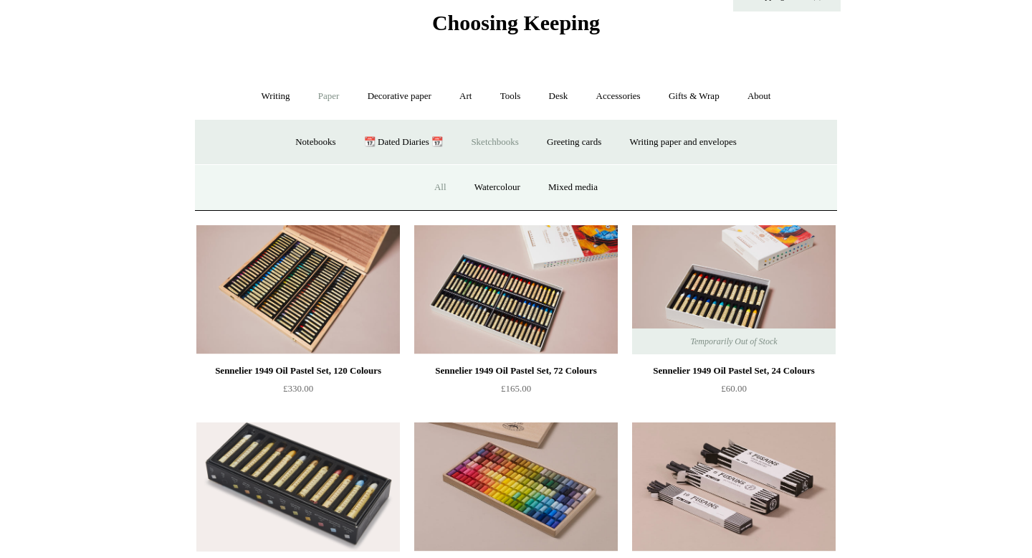
click at [442, 187] on link "All" at bounding box center [441, 187] width 38 height 38
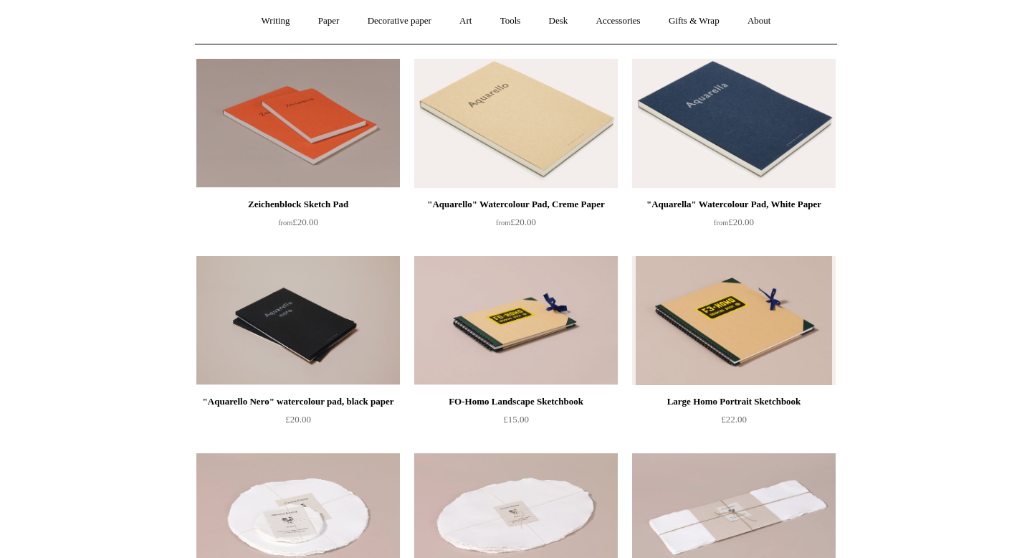
scroll to position [198, 0]
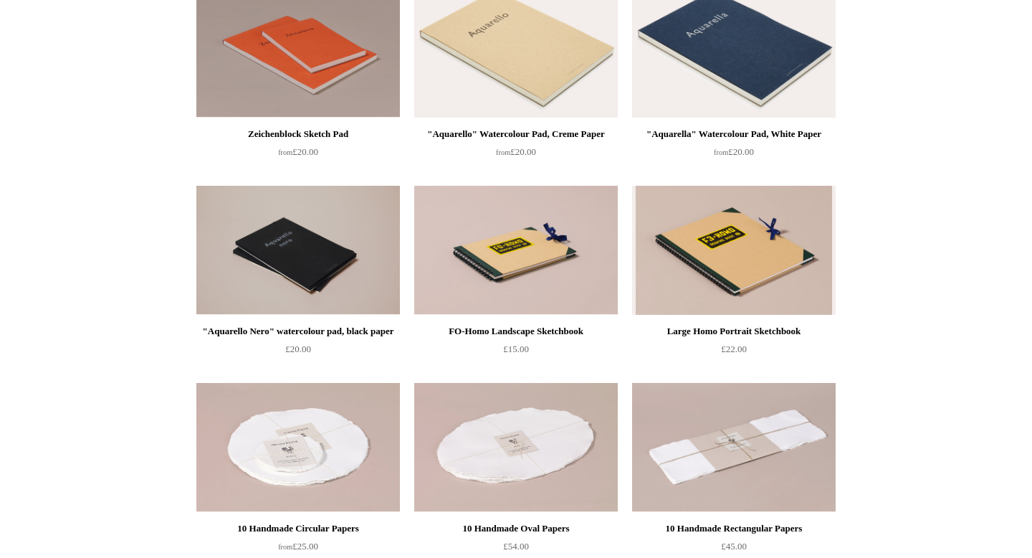
click at [518, 71] on img at bounding box center [516, 53] width 204 height 129
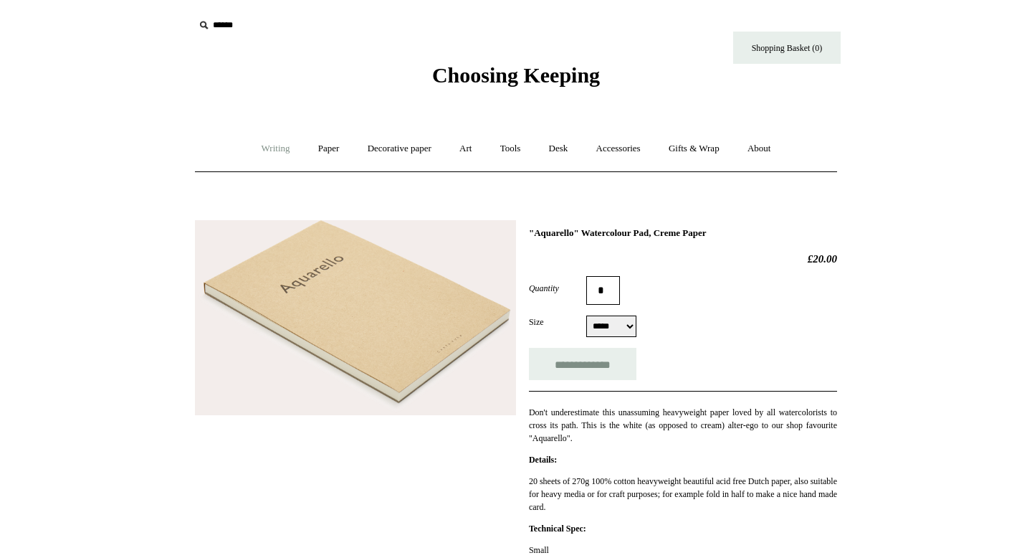
click at [270, 153] on link "Writing +" at bounding box center [276, 149] width 54 height 38
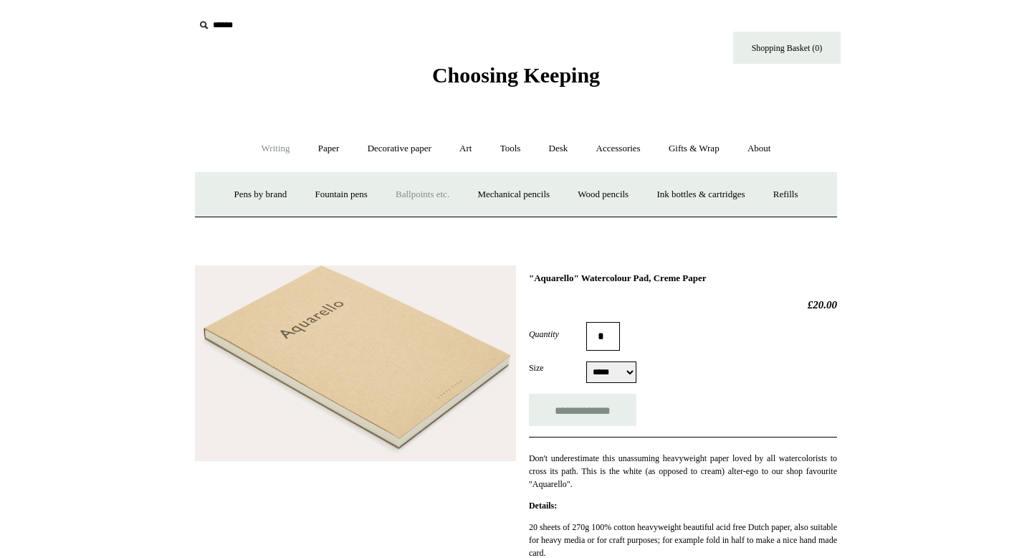
click at [412, 198] on link "Ballpoints etc. +" at bounding box center [423, 195] width 80 height 38
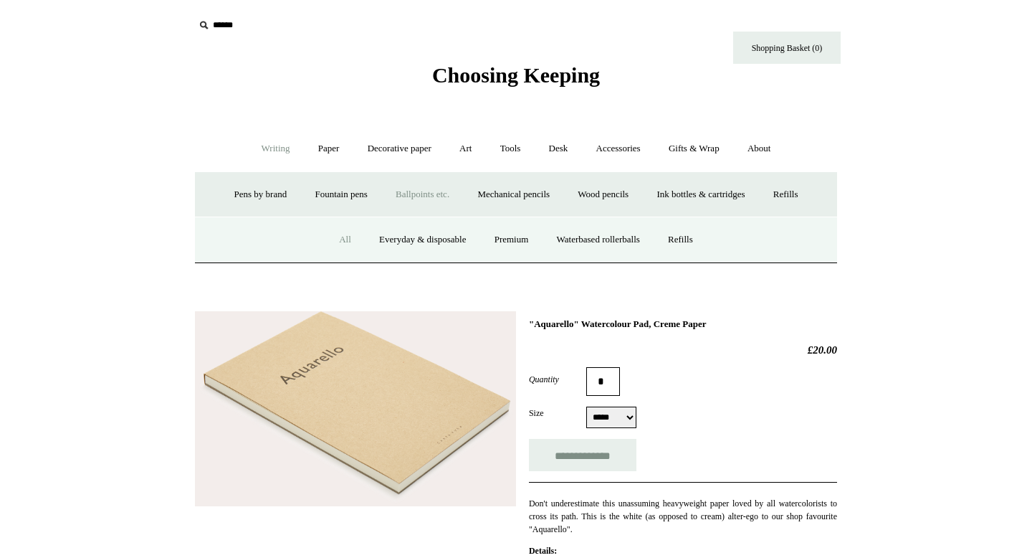
click at [338, 242] on link "All" at bounding box center [345, 240] width 38 height 38
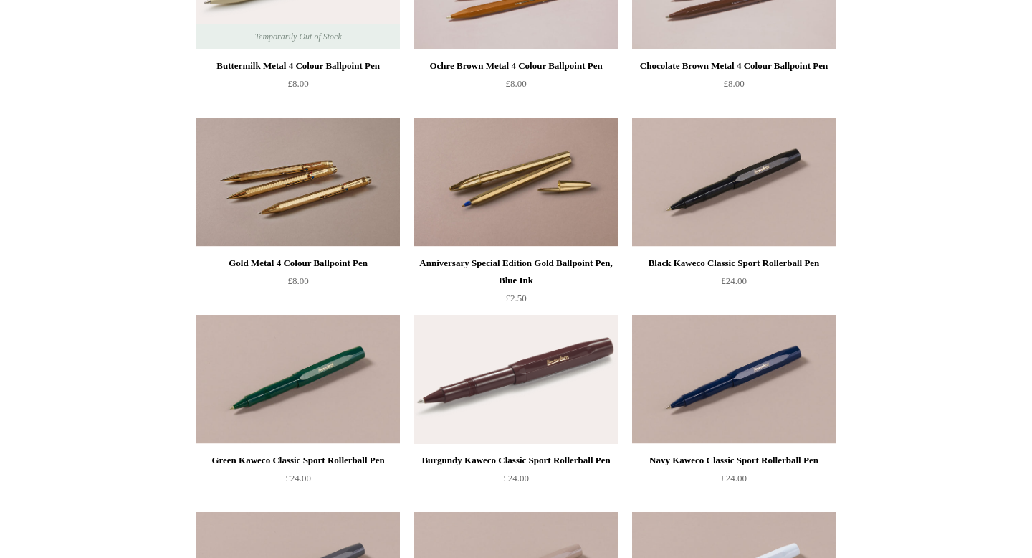
scroll to position [267, 0]
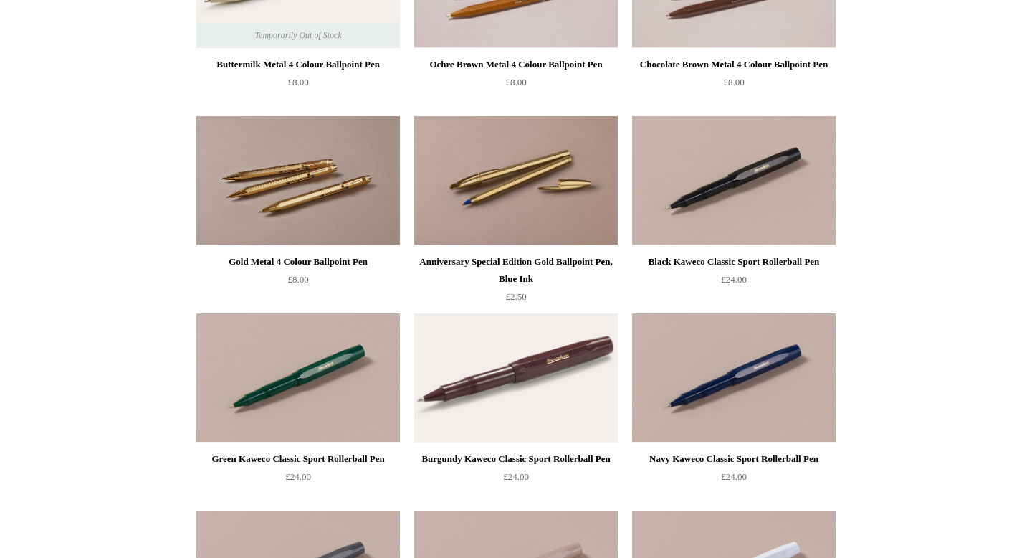
click at [555, 201] on img at bounding box center [516, 180] width 204 height 129
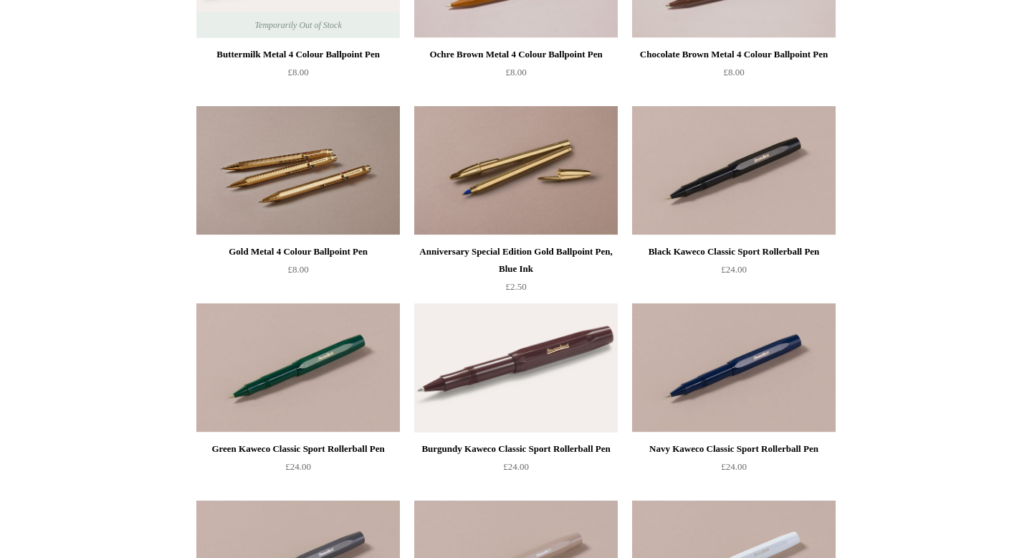
scroll to position [279, 0]
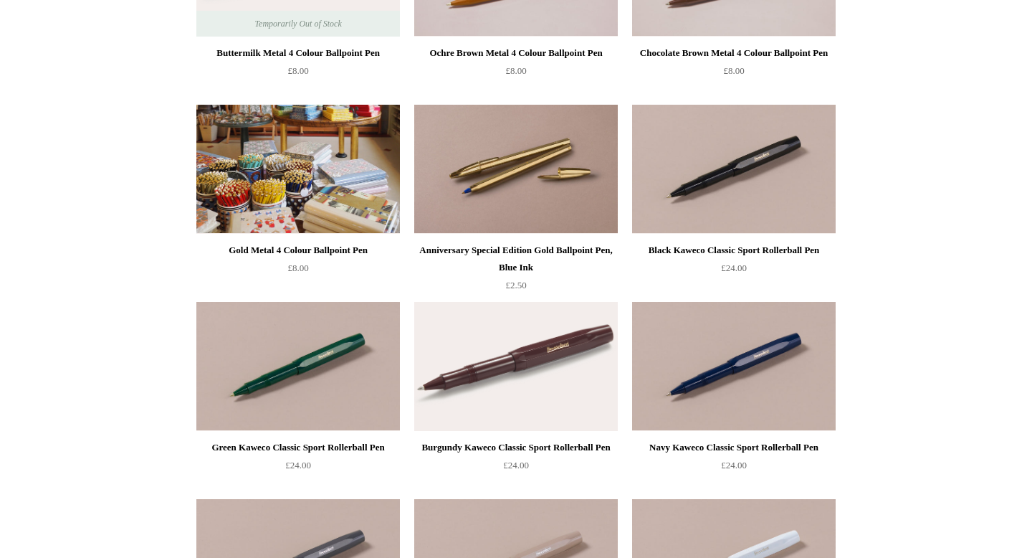
click at [290, 190] on img at bounding box center [298, 169] width 204 height 129
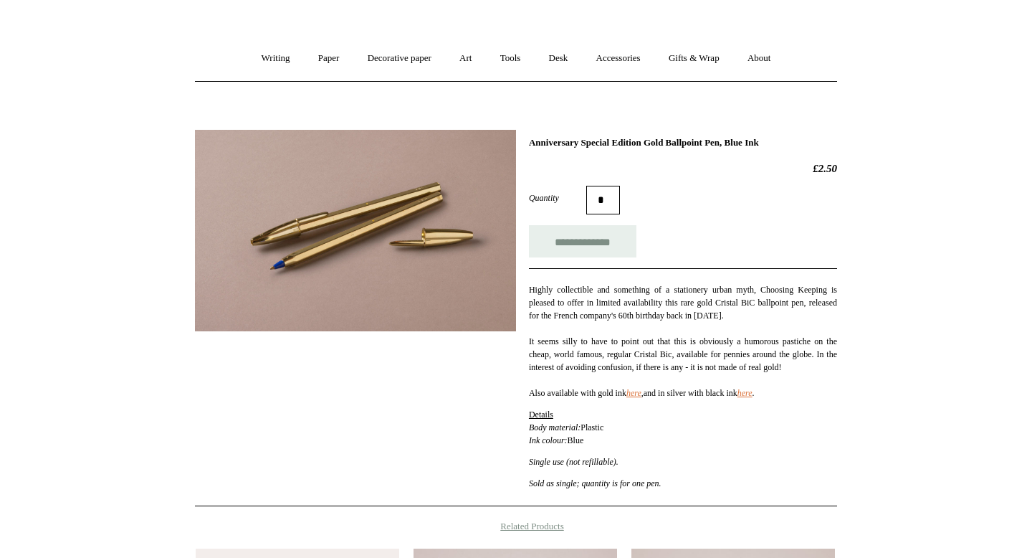
scroll to position [114, 0]
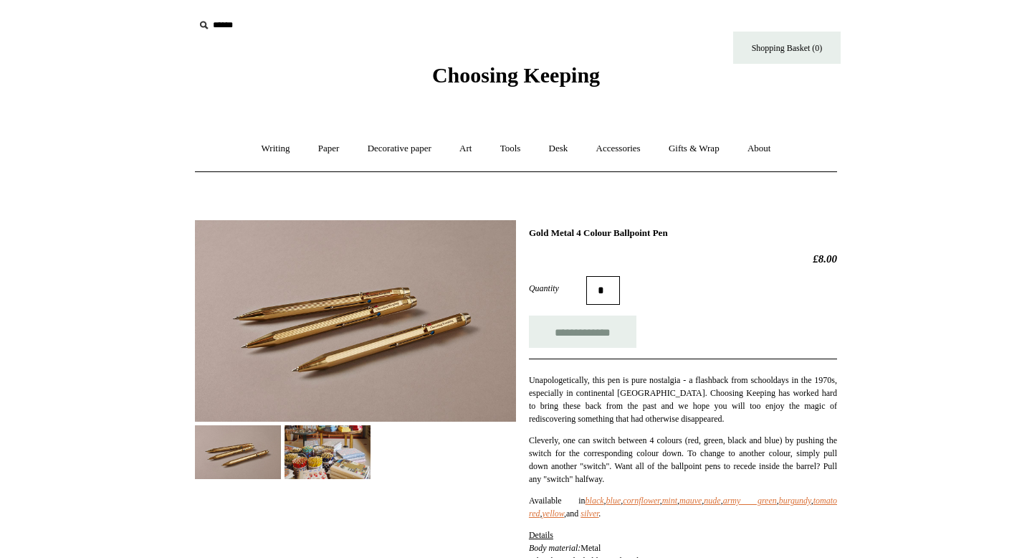
click at [336, 447] on img at bounding box center [328, 452] width 86 height 54
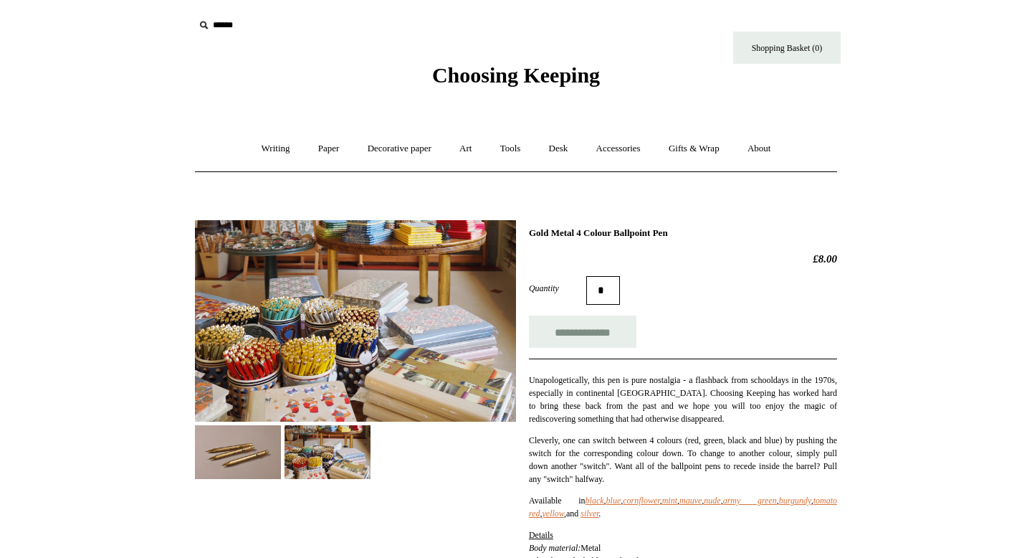
click at [241, 443] on img at bounding box center [238, 452] width 86 height 54
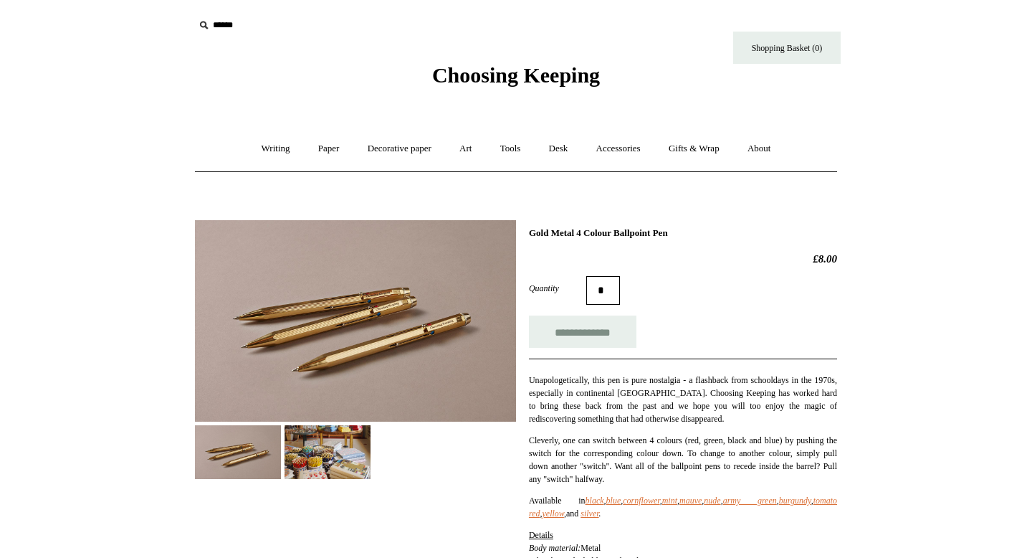
click at [556, 75] on span "Choosing Keeping" at bounding box center [516, 75] width 168 height 24
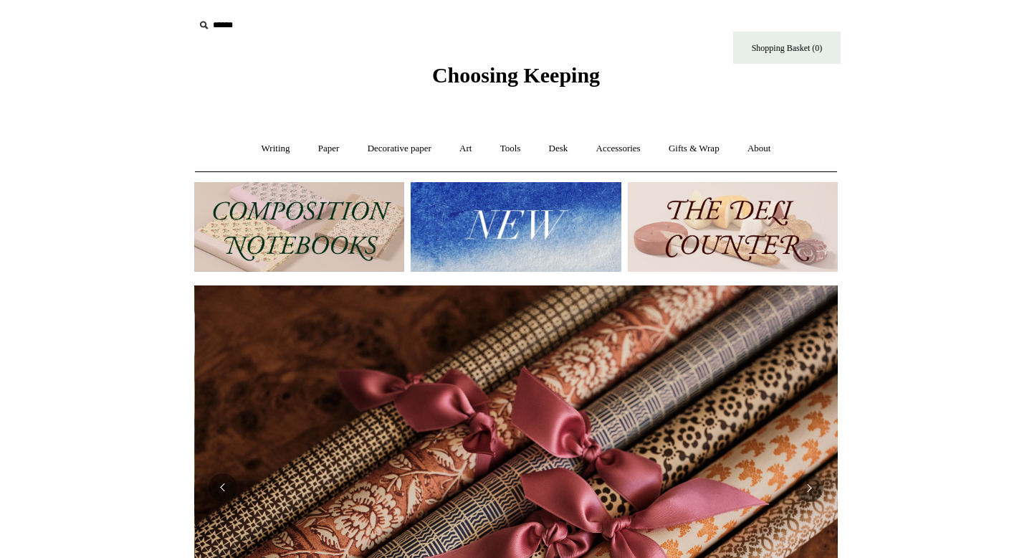
scroll to position [0, 1288]
